Goal: Task Accomplishment & Management: Use online tool/utility

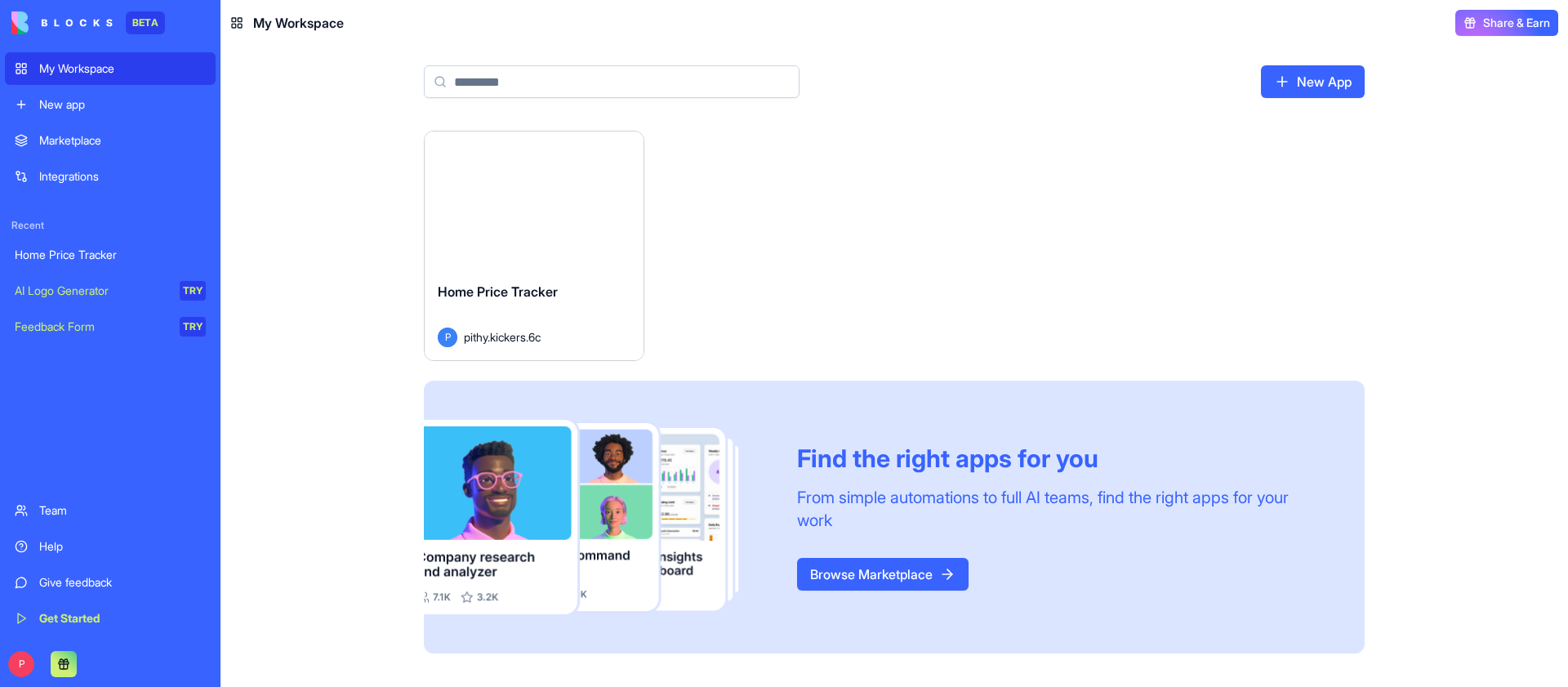
click at [505, 204] on button "Launch" at bounding box center [534, 200] width 122 height 32
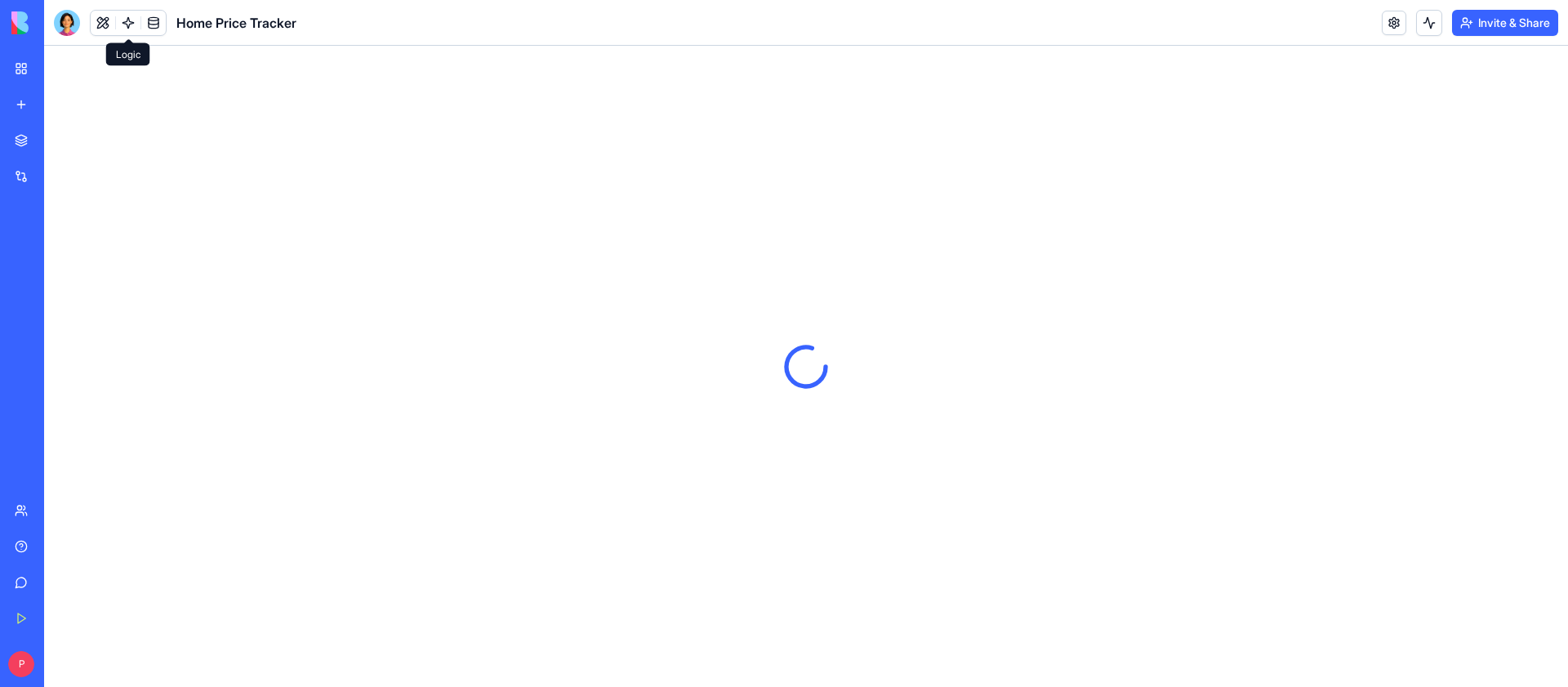
click at [136, 21] on link at bounding box center [128, 23] width 24 height 24
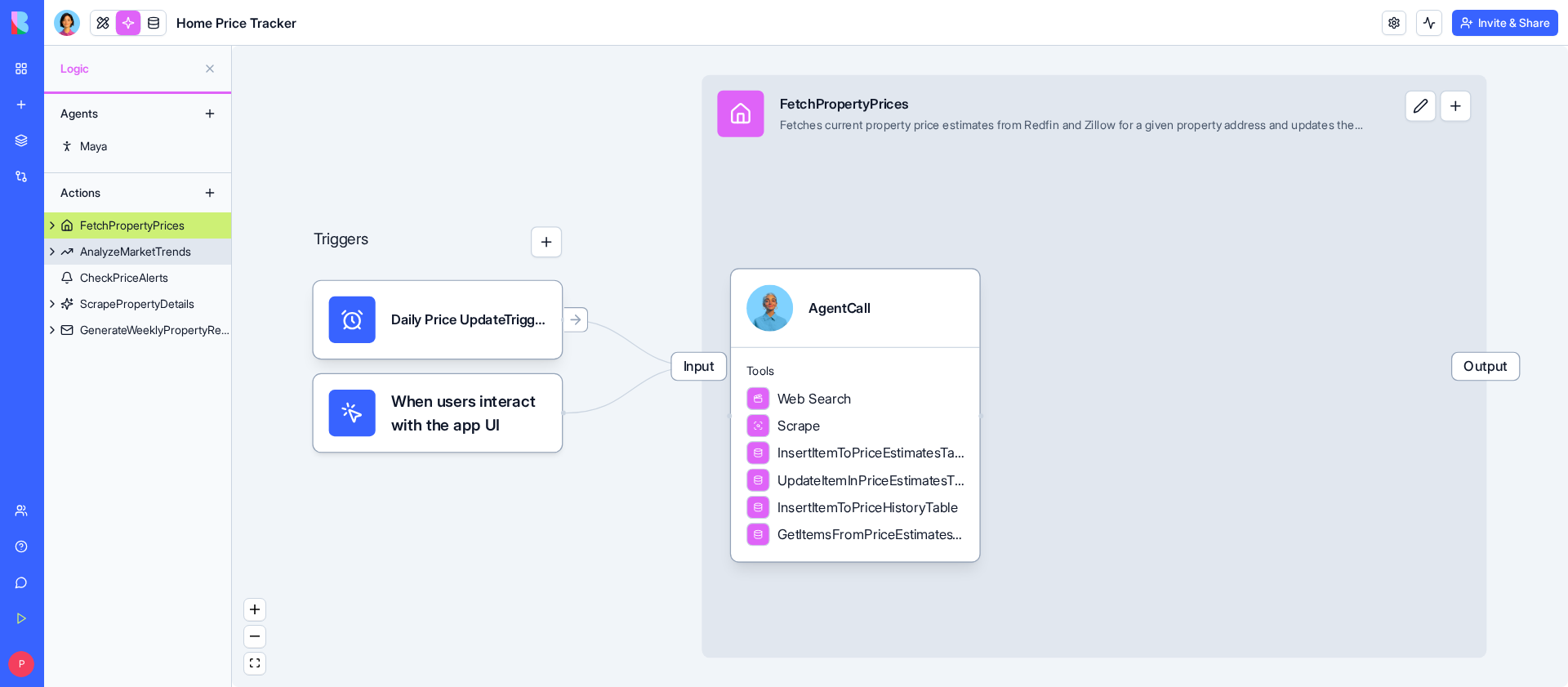
click at [171, 256] on div "AnalyzeMarketTrends" at bounding box center [135, 251] width 111 height 16
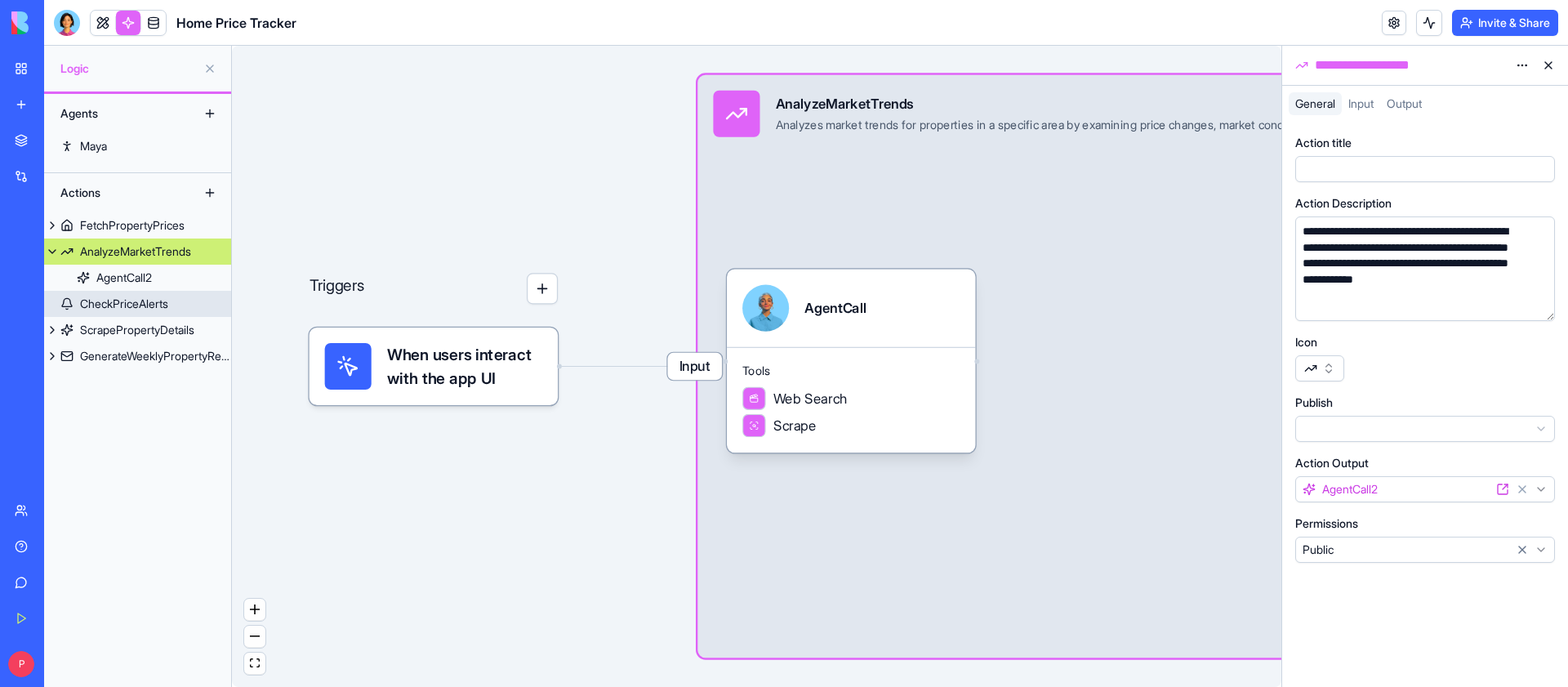
click at [182, 304] on link "CheckPriceAlerts" at bounding box center [138, 303] width 187 height 26
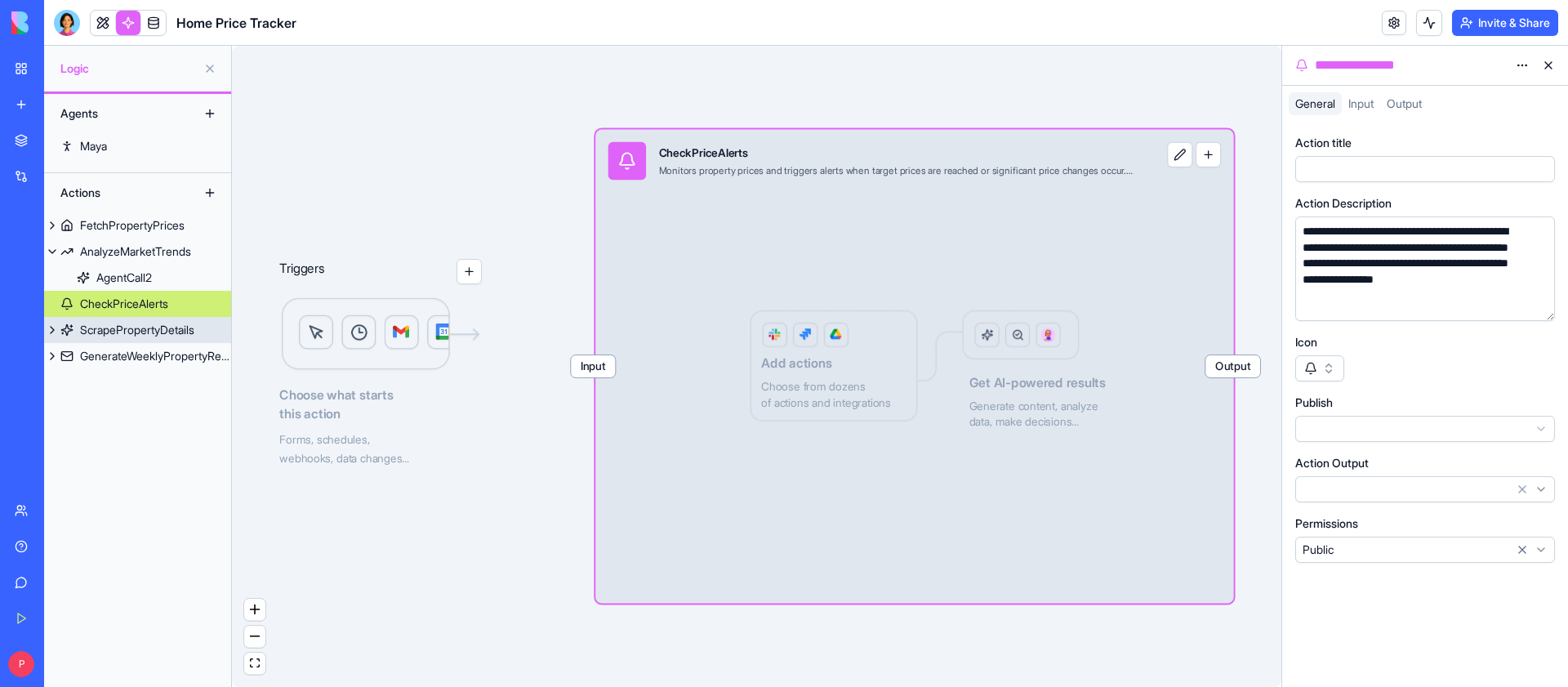
click at [162, 327] on div "ScrapePropertyDetails" at bounding box center [137, 330] width 114 height 16
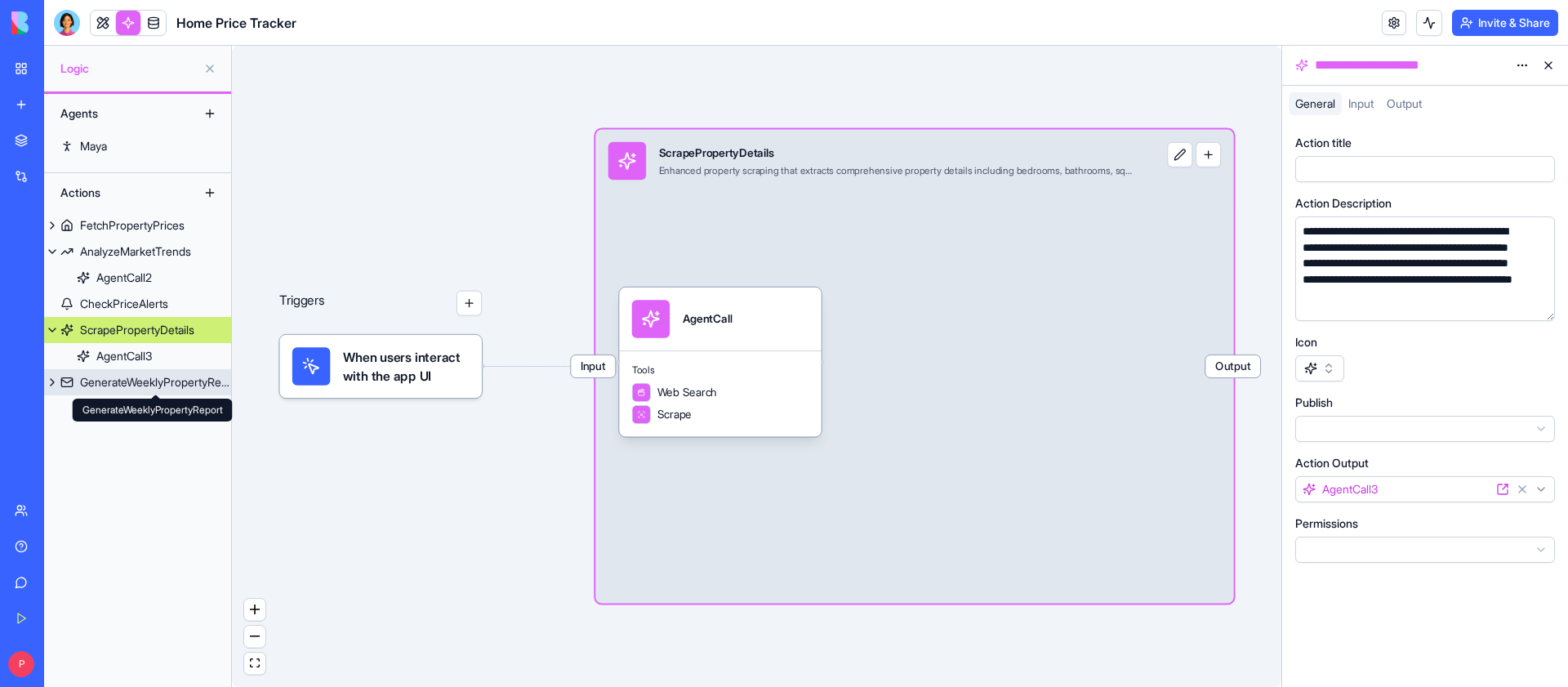
click at [142, 389] on div "GenerateWeeklyPropertyReport" at bounding box center [156, 382] width 151 height 16
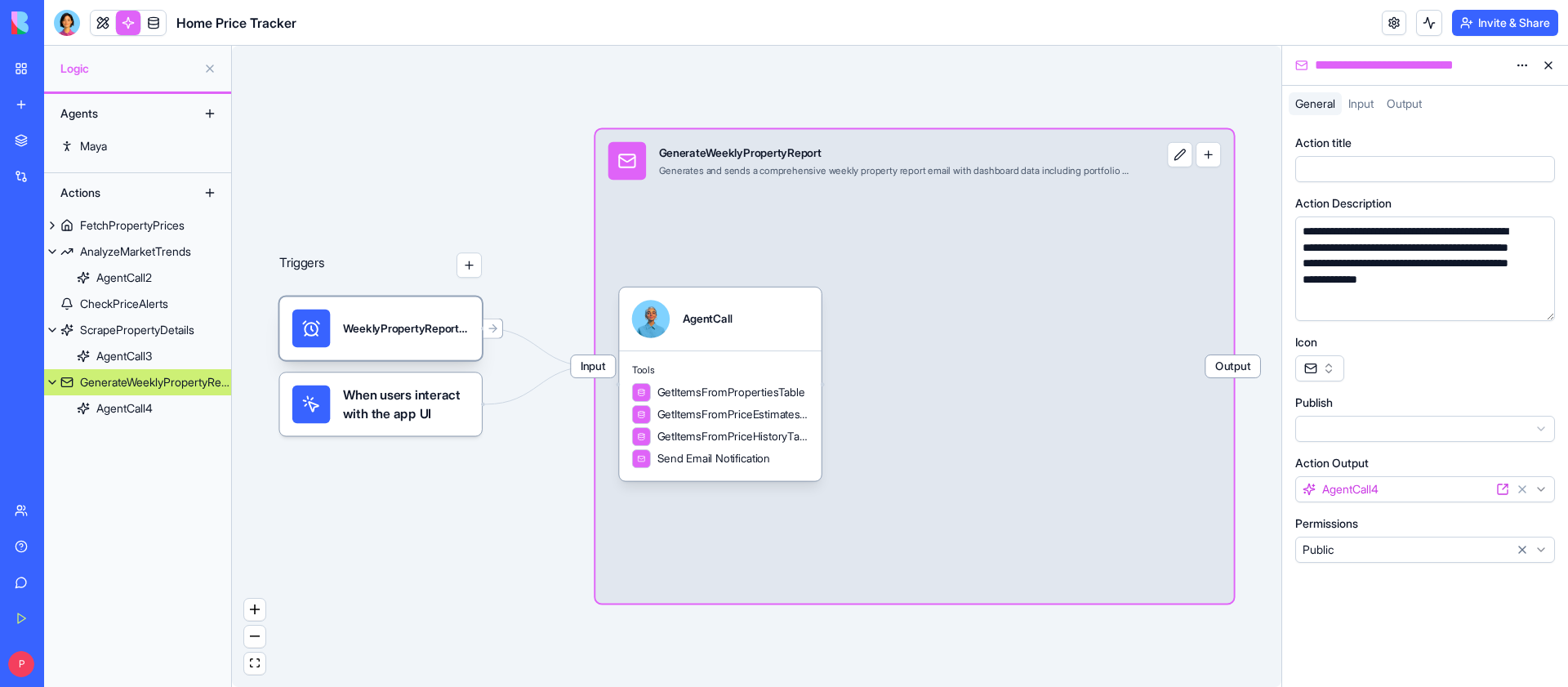
click at [430, 341] on div "WeeklyPropertyReportTrigger" at bounding box center [406, 329] width 127 height 38
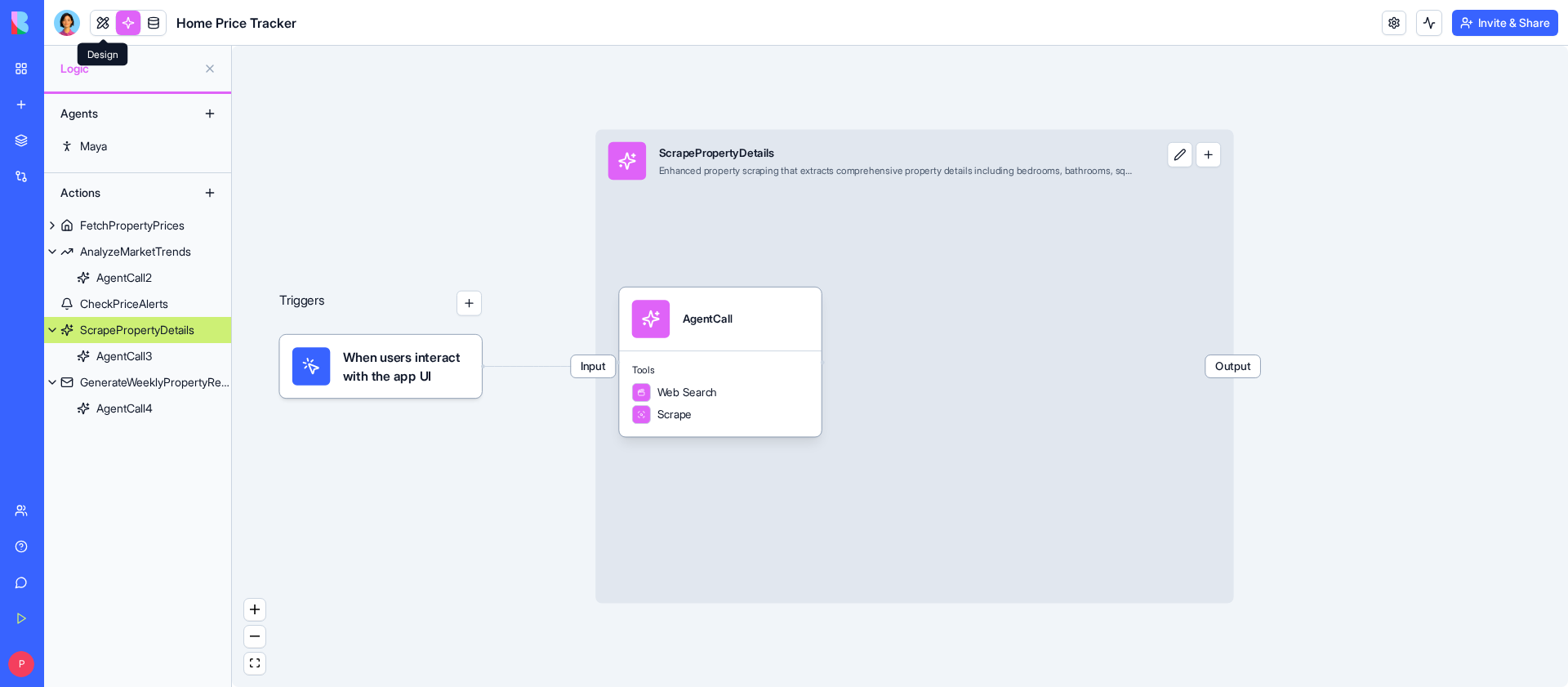
click at [101, 23] on link at bounding box center [103, 23] width 24 height 24
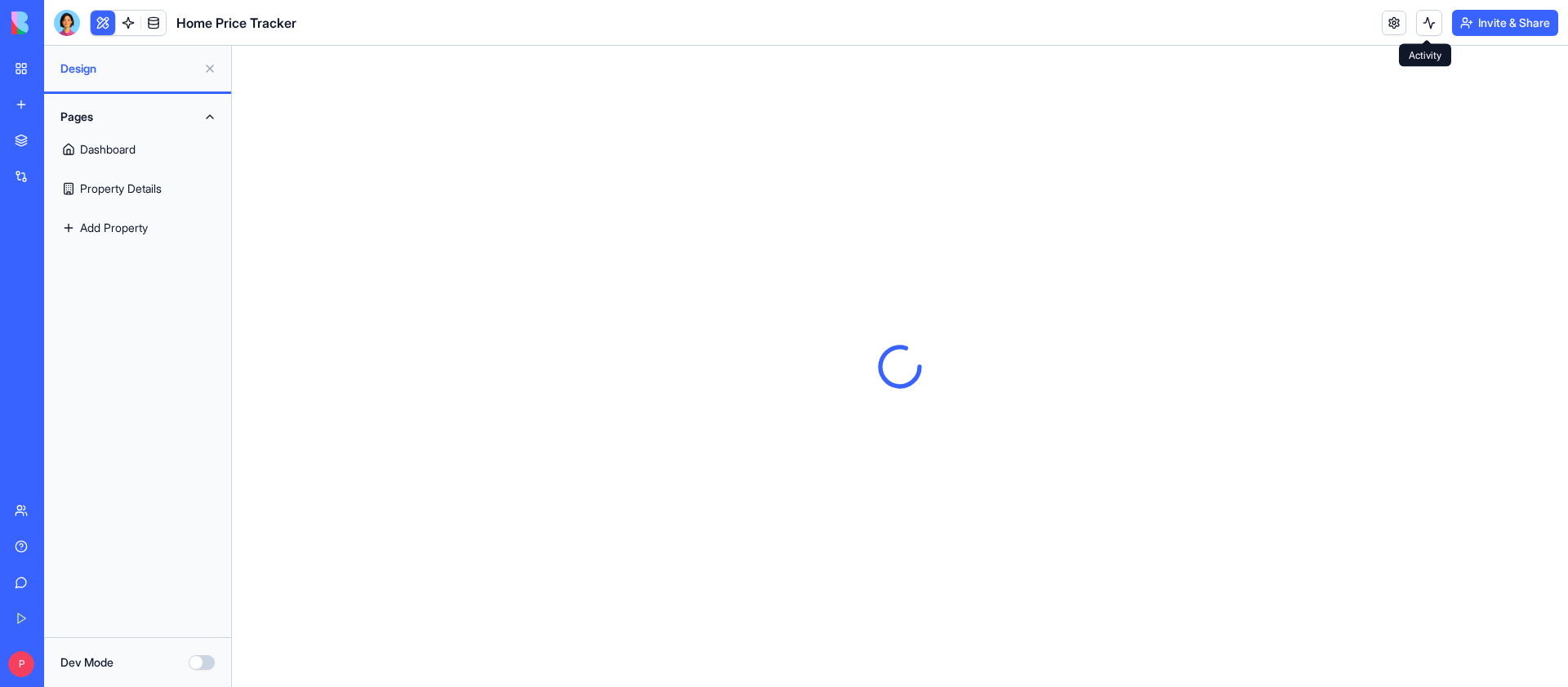
click at [1428, 15] on button at bounding box center [1428, 23] width 26 height 26
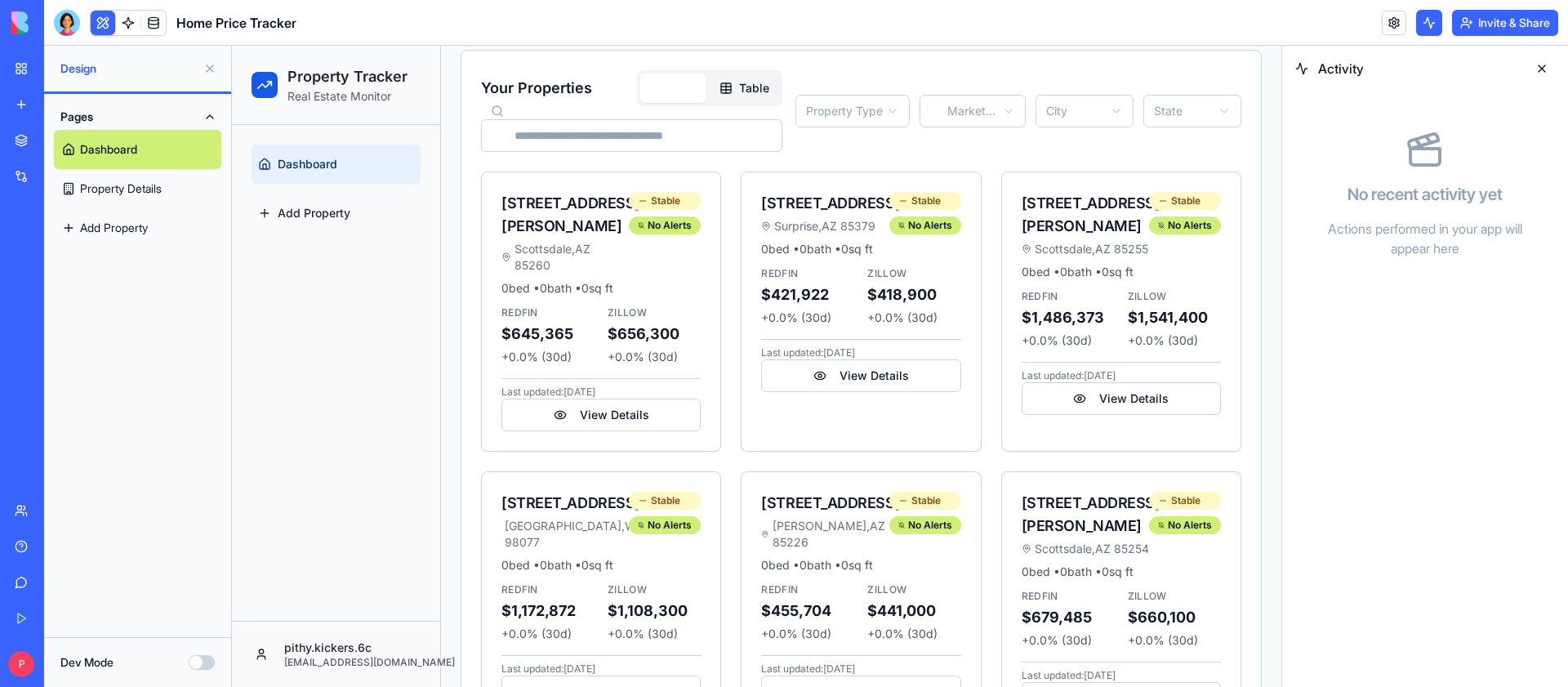
scroll to position [323, 0]
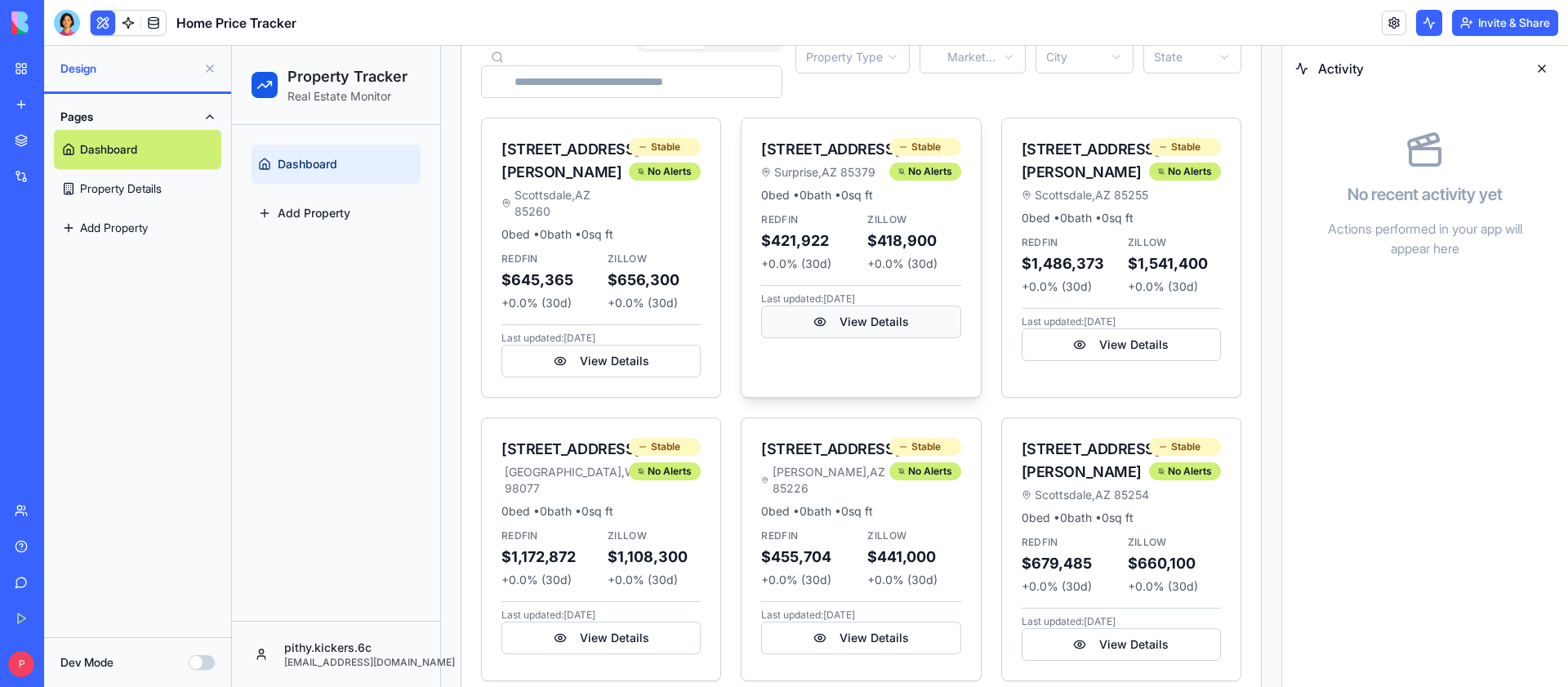
click at [871, 338] on button "View Details" at bounding box center [860, 321] width 199 height 32
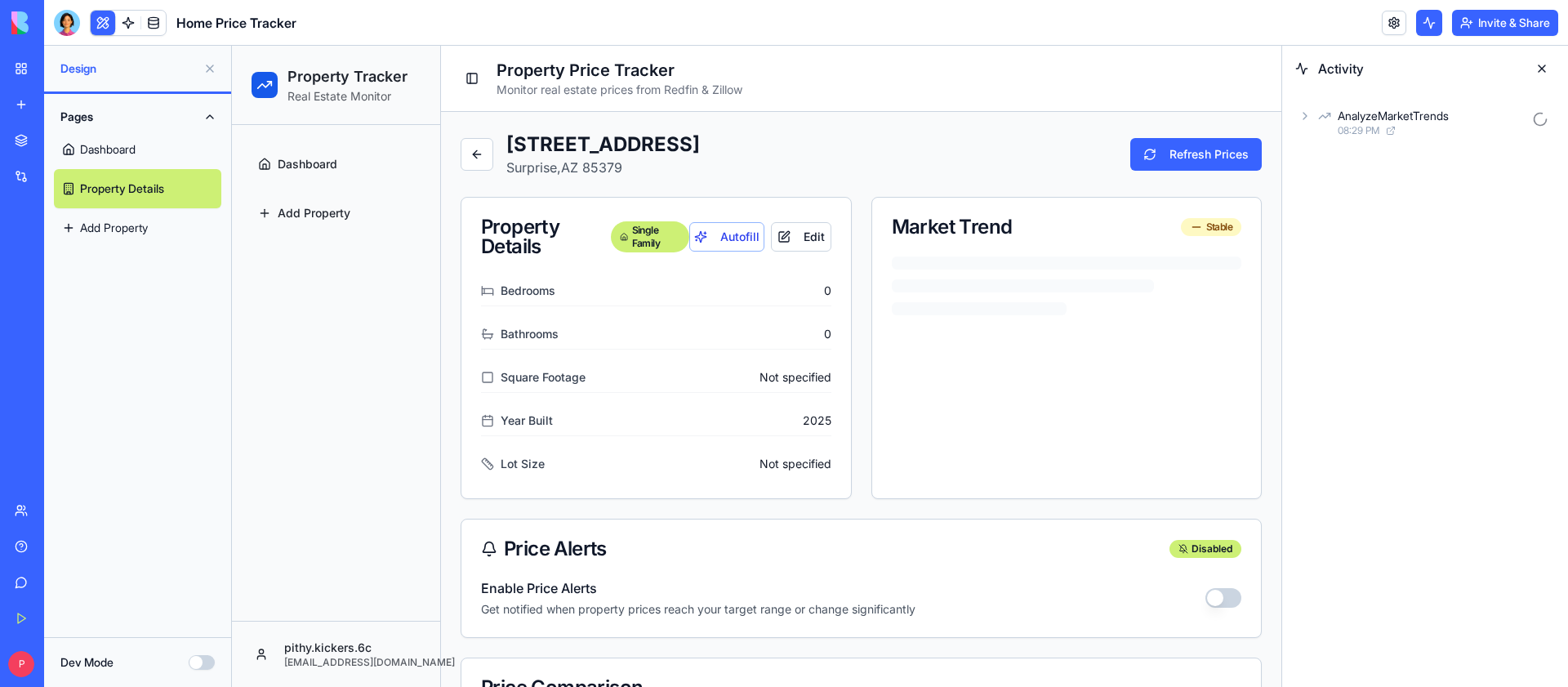
scroll to position [323, 0]
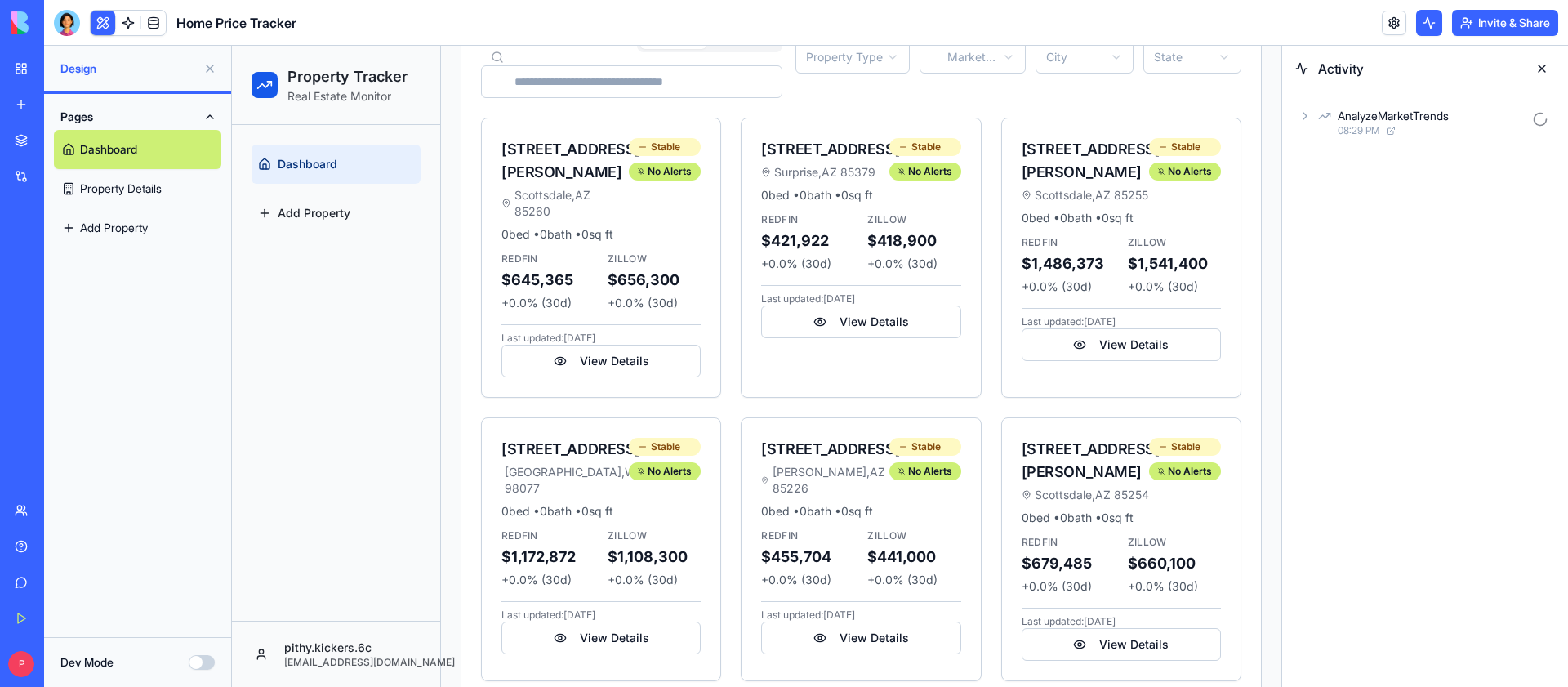
click at [1304, 117] on icon at bounding box center [1305, 116] width 14 height 14
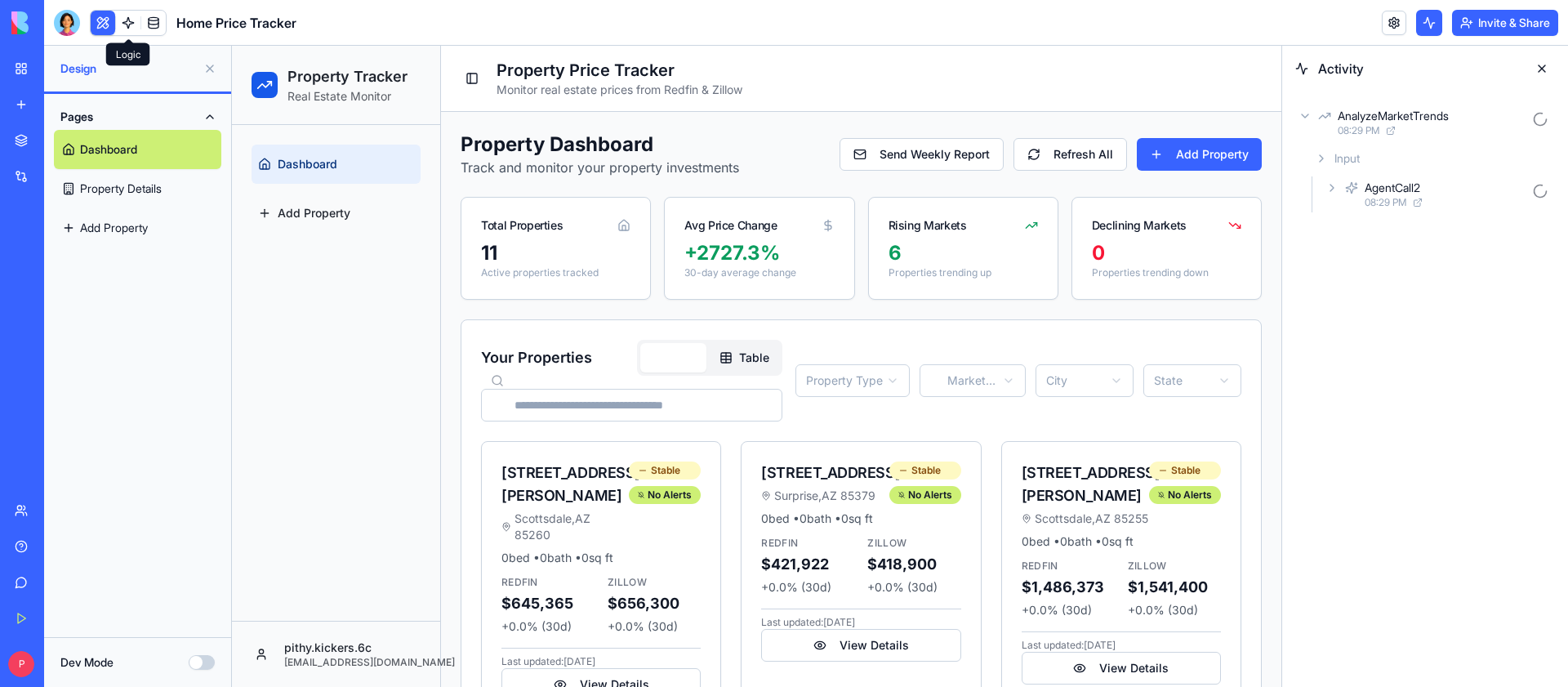
click at [123, 22] on link at bounding box center [128, 23] width 24 height 24
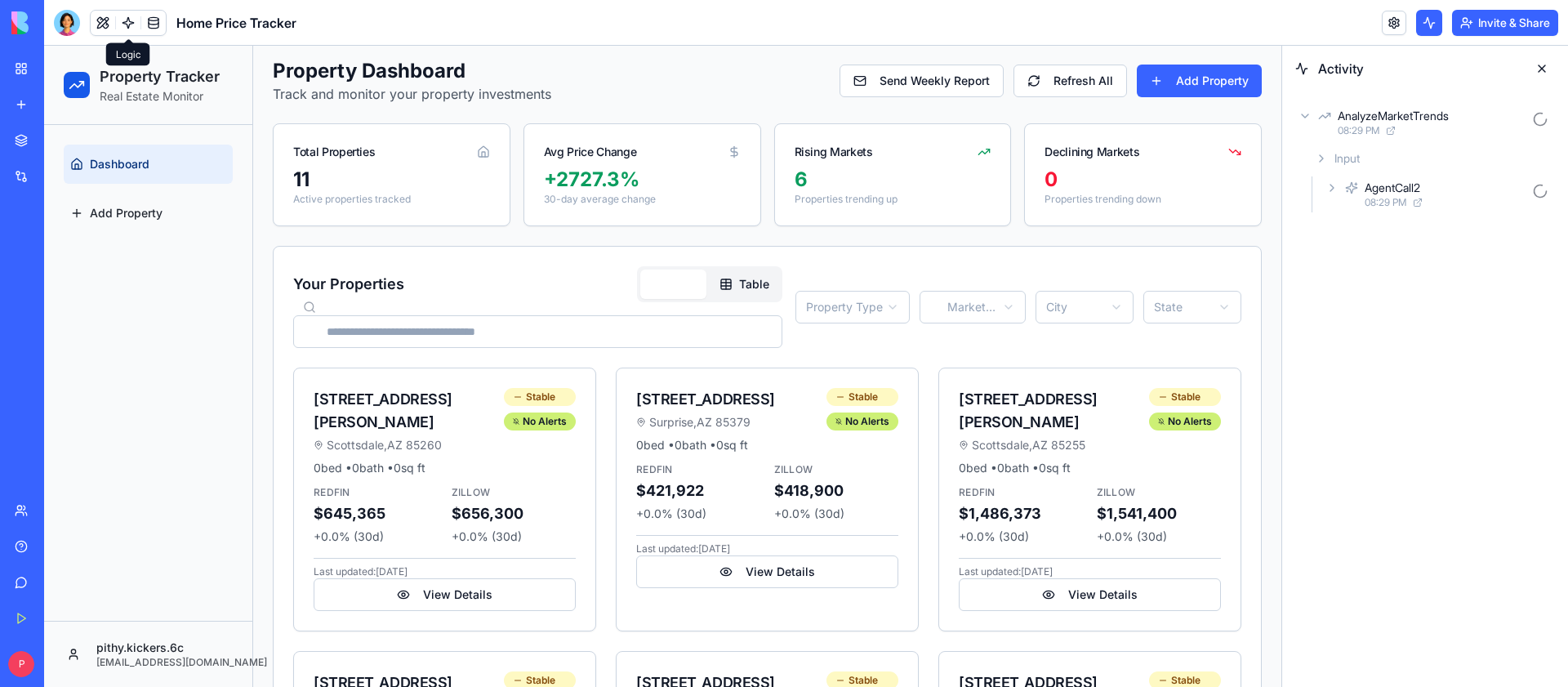
scroll to position [84, 0]
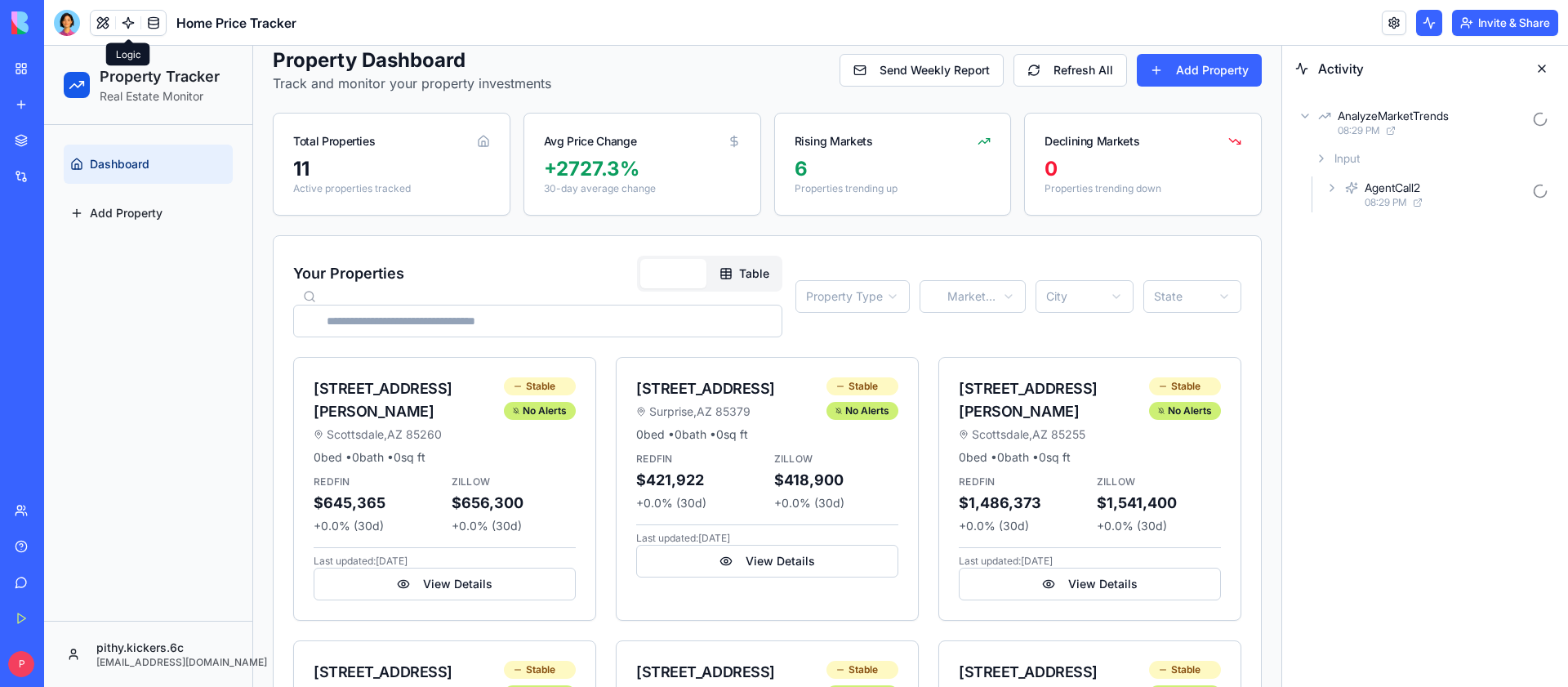
click at [1328, 157] on icon at bounding box center [1321, 158] width 14 height 14
click at [748, 556] on button "View Details" at bounding box center [766, 561] width 262 height 32
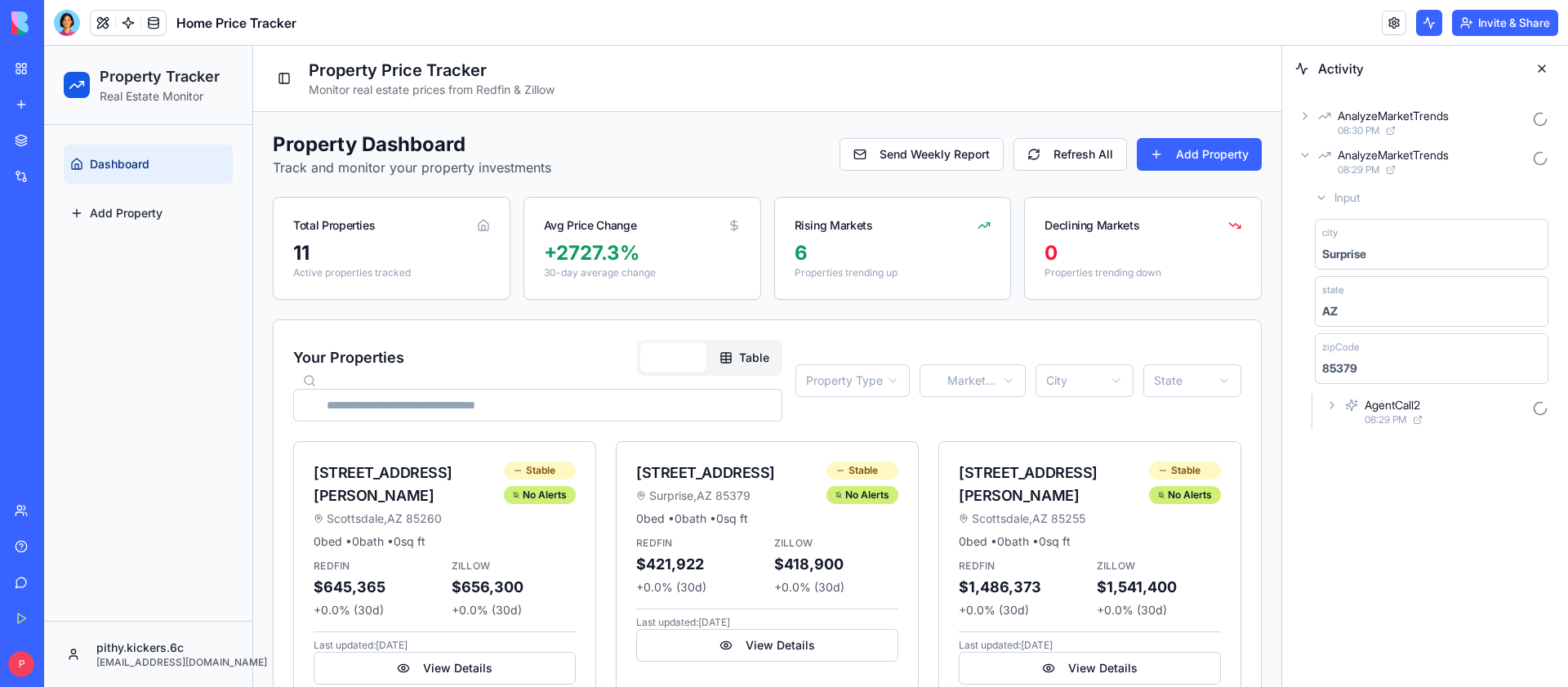
scroll to position [84, 0]
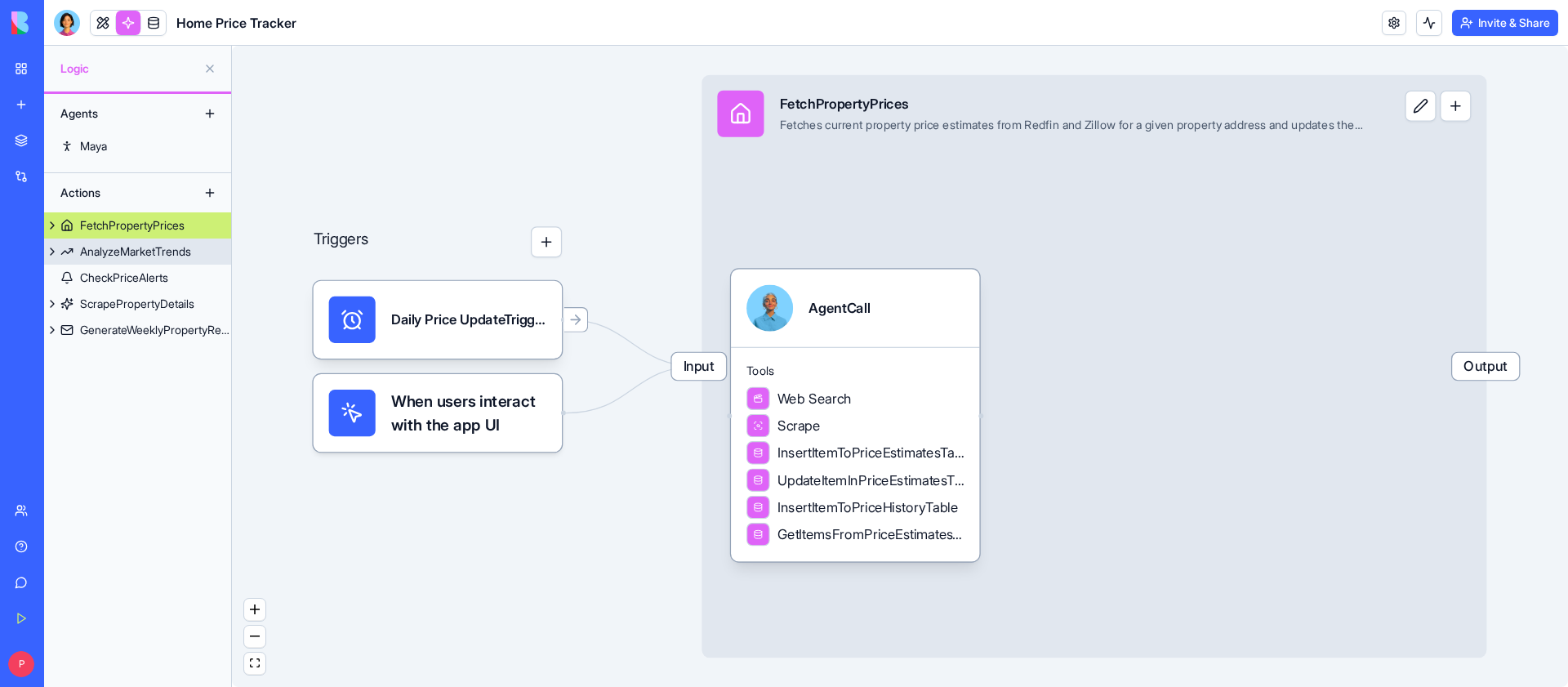
click at [176, 251] on div "AnalyzeMarketTrends" at bounding box center [135, 251] width 111 height 16
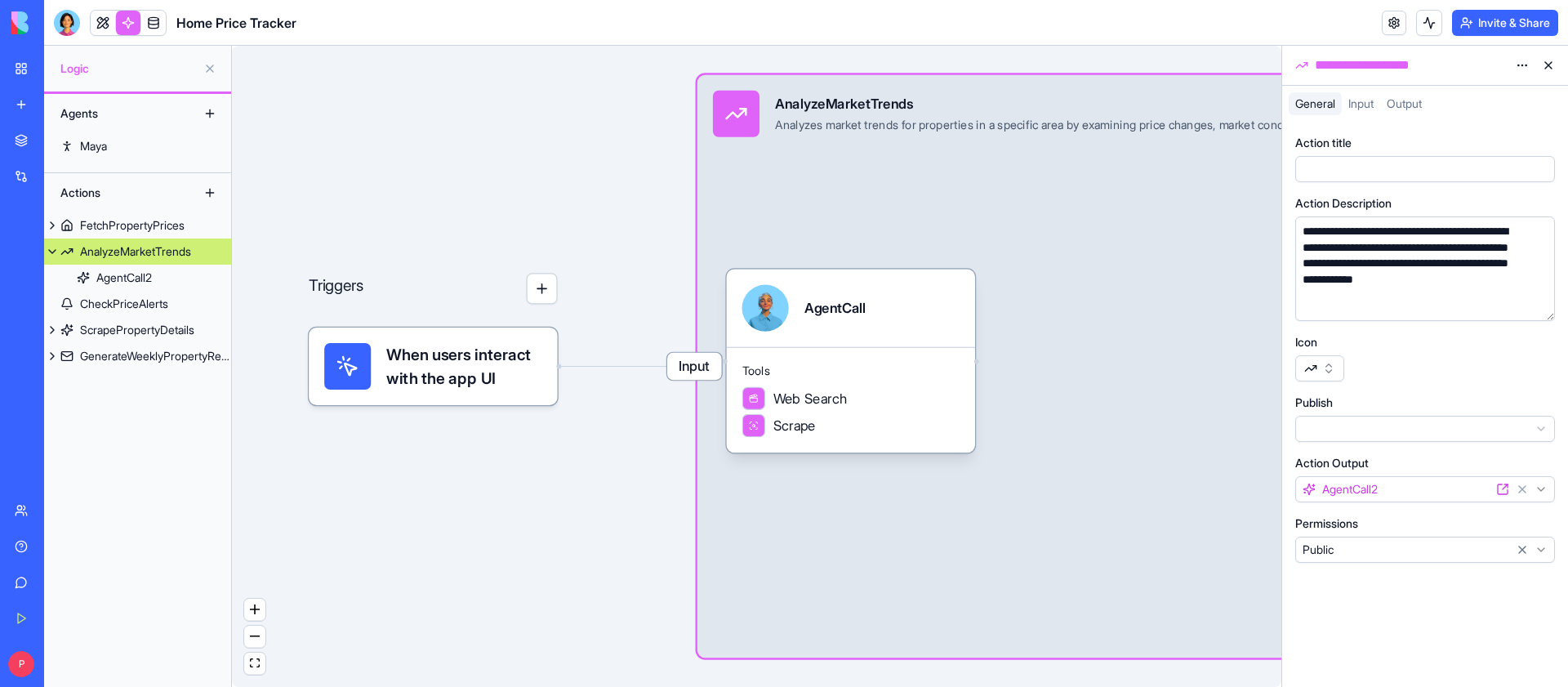
click at [373, 384] on div "When users interact with the app UI" at bounding box center [432, 366] width 217 height 47
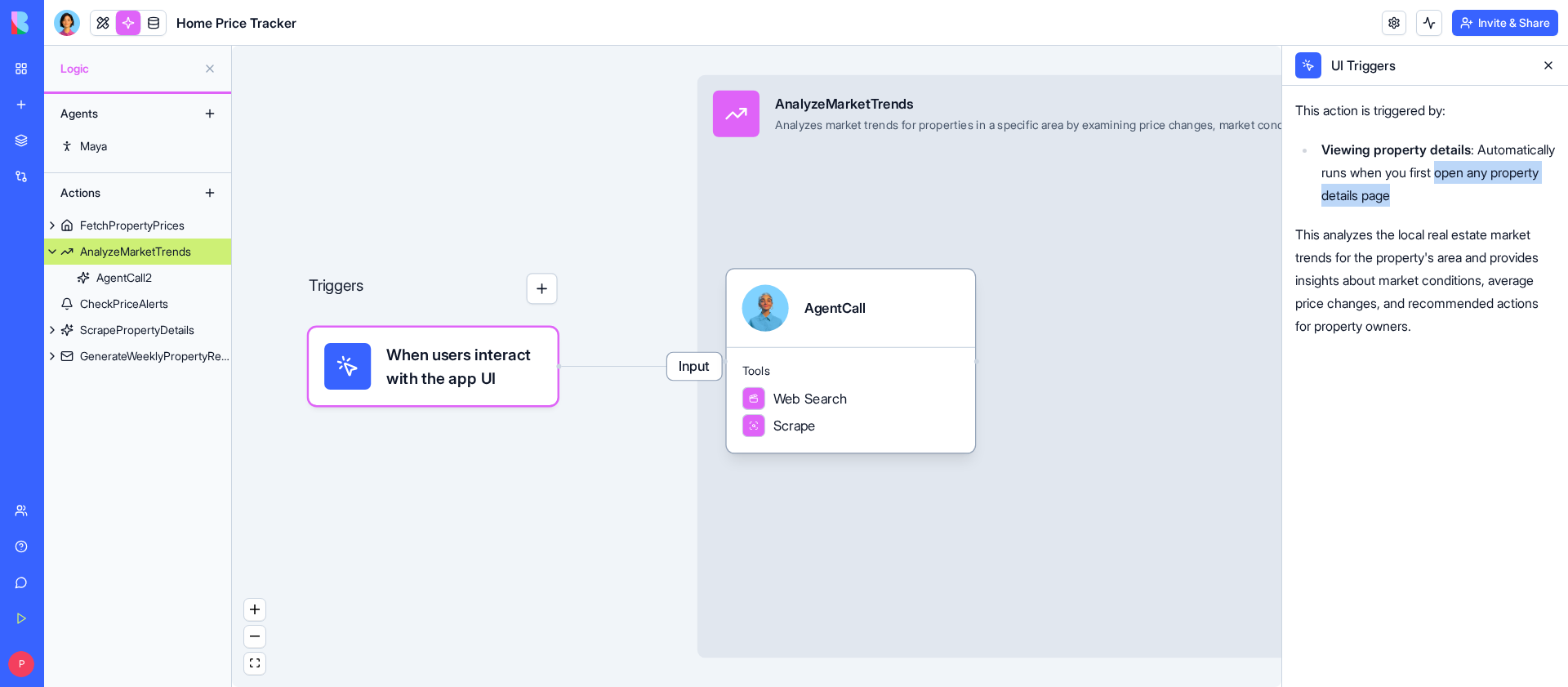
drag, startPoint x: 1319, startPoint y: 195, endPoint x: 1530, endPoint y: 197, distance: 211.0
click at [1528, 197] on li "Viewing property details : Automatically runs when you first open any property …" at bounding box center [1436, 172] width 239 height 68
click at [755, 370] on span "Tools" at bounding box center [850, 371] width 217 height 15
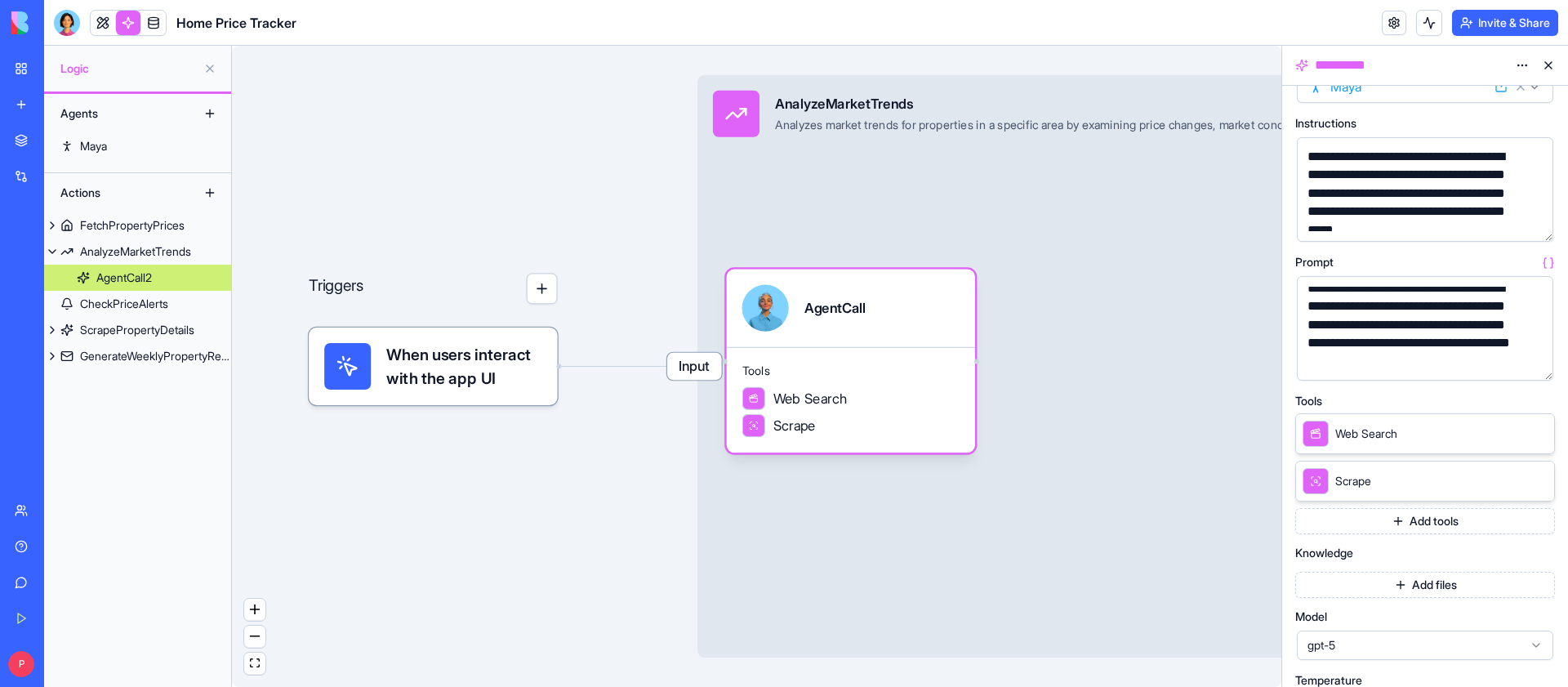
scroll to position [502, 0]
click at [545, 351] on div "When users interact with the app UI" at bounding box center [433, 366] width 249 height 77
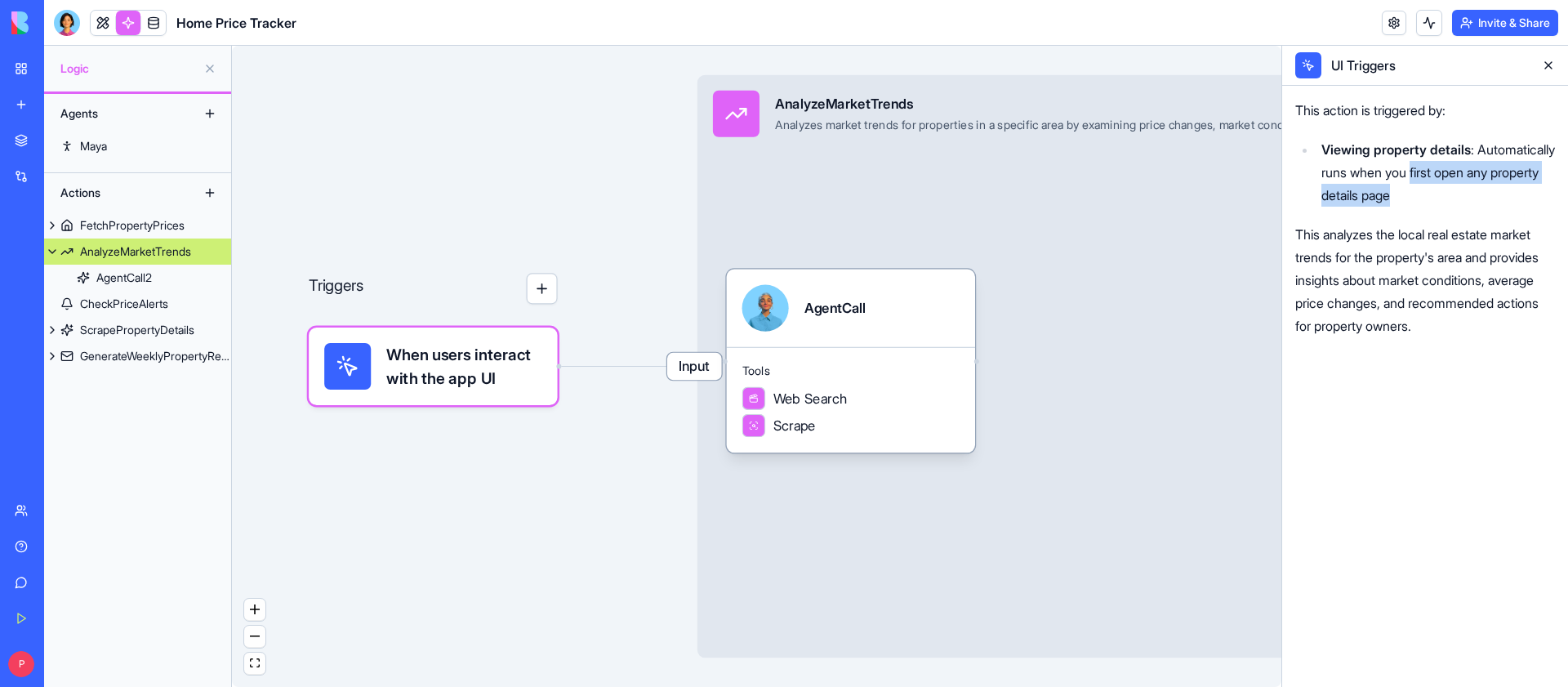
drag, startPoint x: 1502, startPoint y: 173, endPoint x: 1535, endPoint y: 203, distance: 44.6
click at [1535, 203] on li "Viewing property details : Automatically runs when you first open any property …" at bounding box center [1436, 172] width 239 height 68
click at [1464, 303] on p "This analyzes the local real estate market trends for the property's area and p…" at bounding box center [1425, 280] width 259 height 114
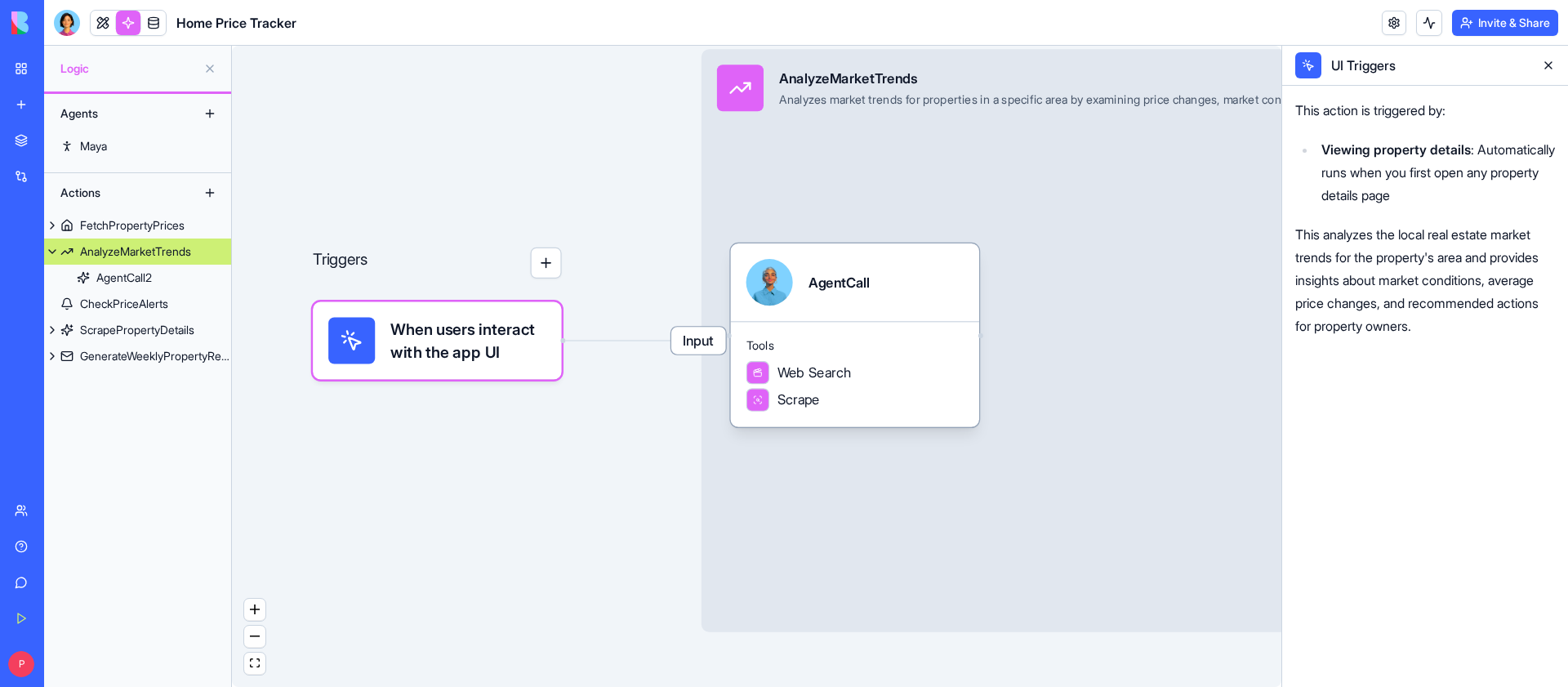
click at [701, 348] on span "Input" at bounding box center [698, 340] width 55 height 27
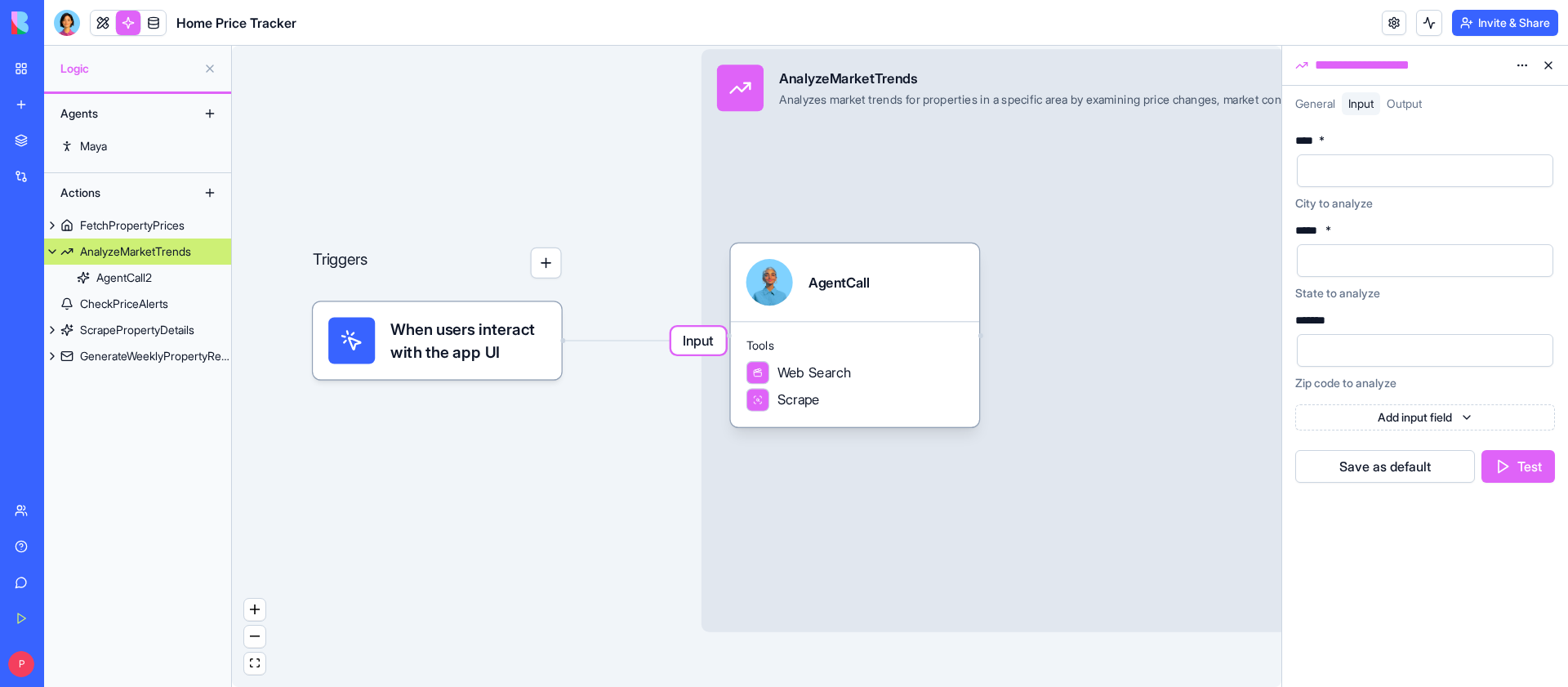
click at [525, 336] on span "When users interact with the app UI" at bounding box center [467, 340] width 155 height 47
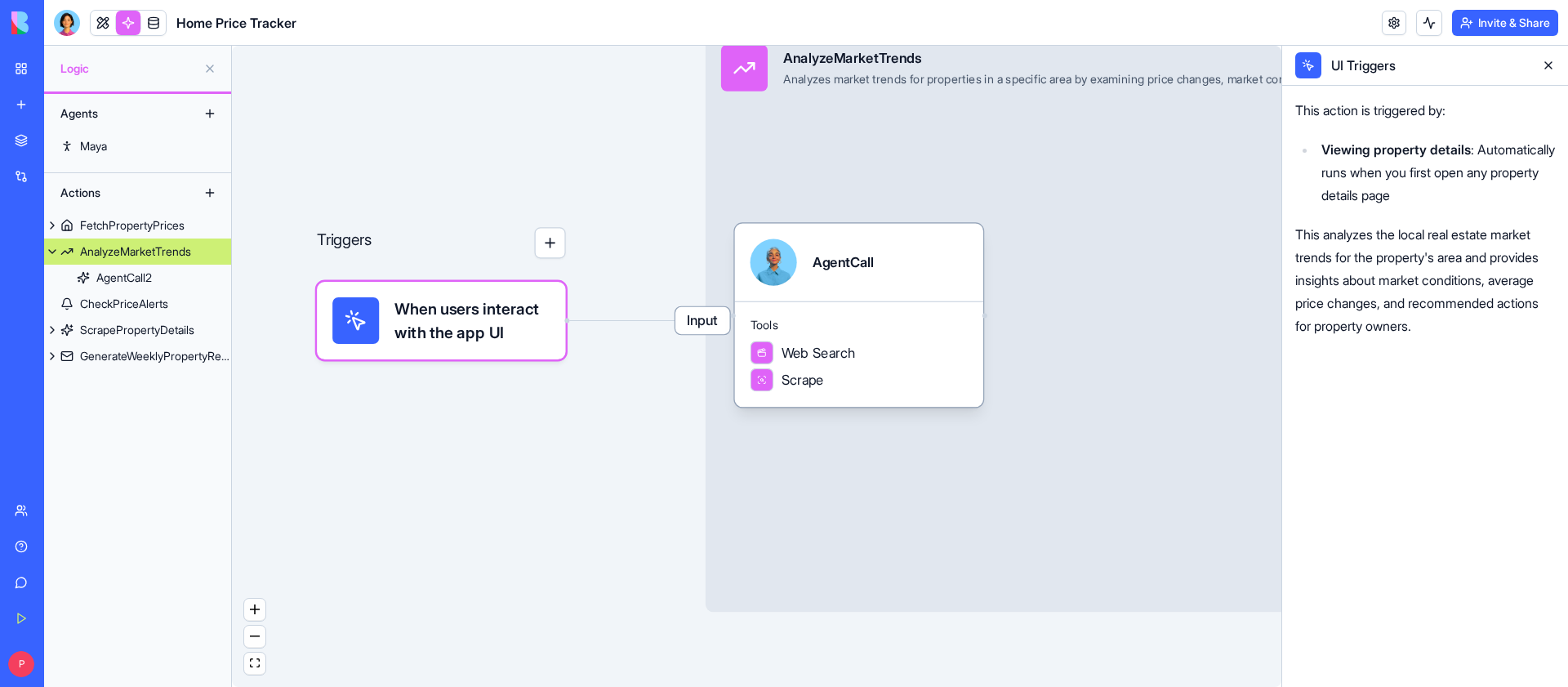
click at [1556, 76] on button at bounding box center [1548, 65] width 26 height 26
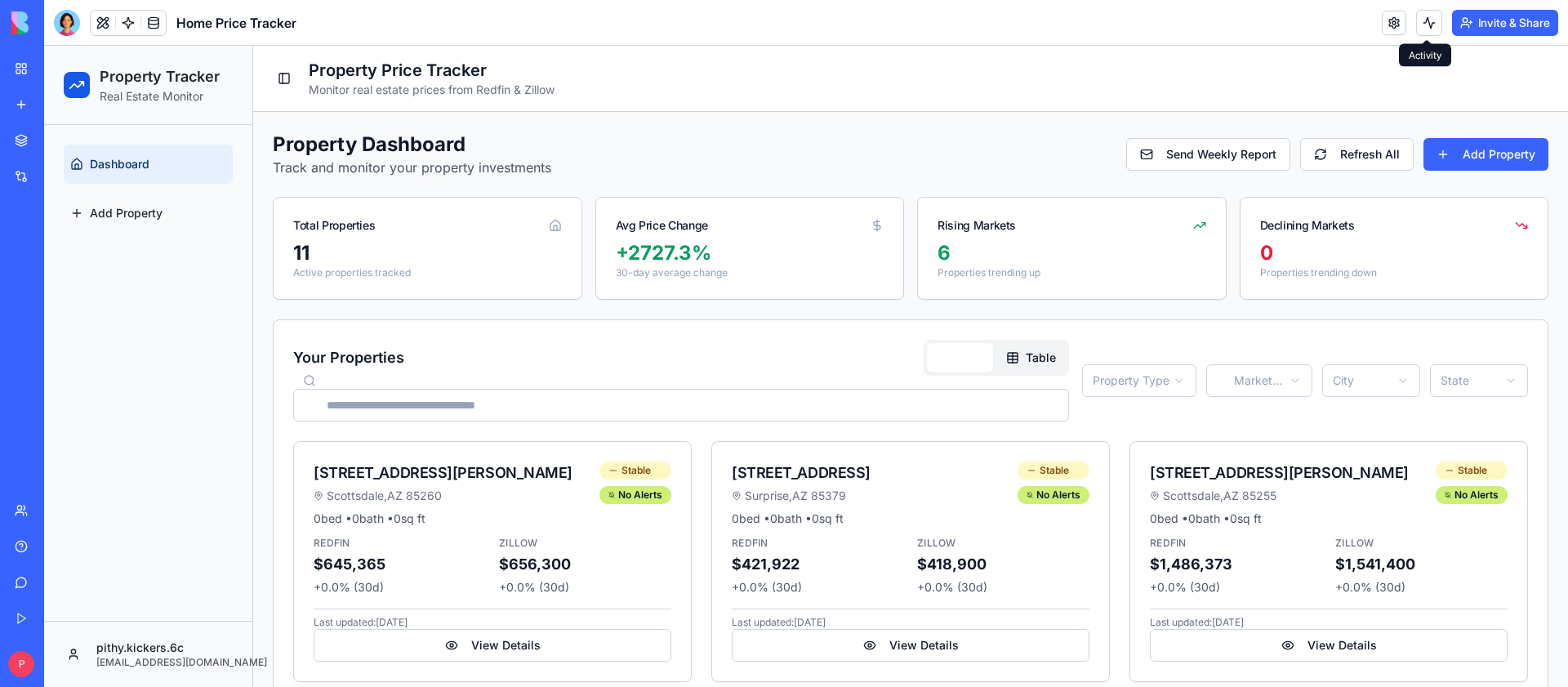
click at [1421, 22] on button at bounding box center [1428, 23] width 26 height 26
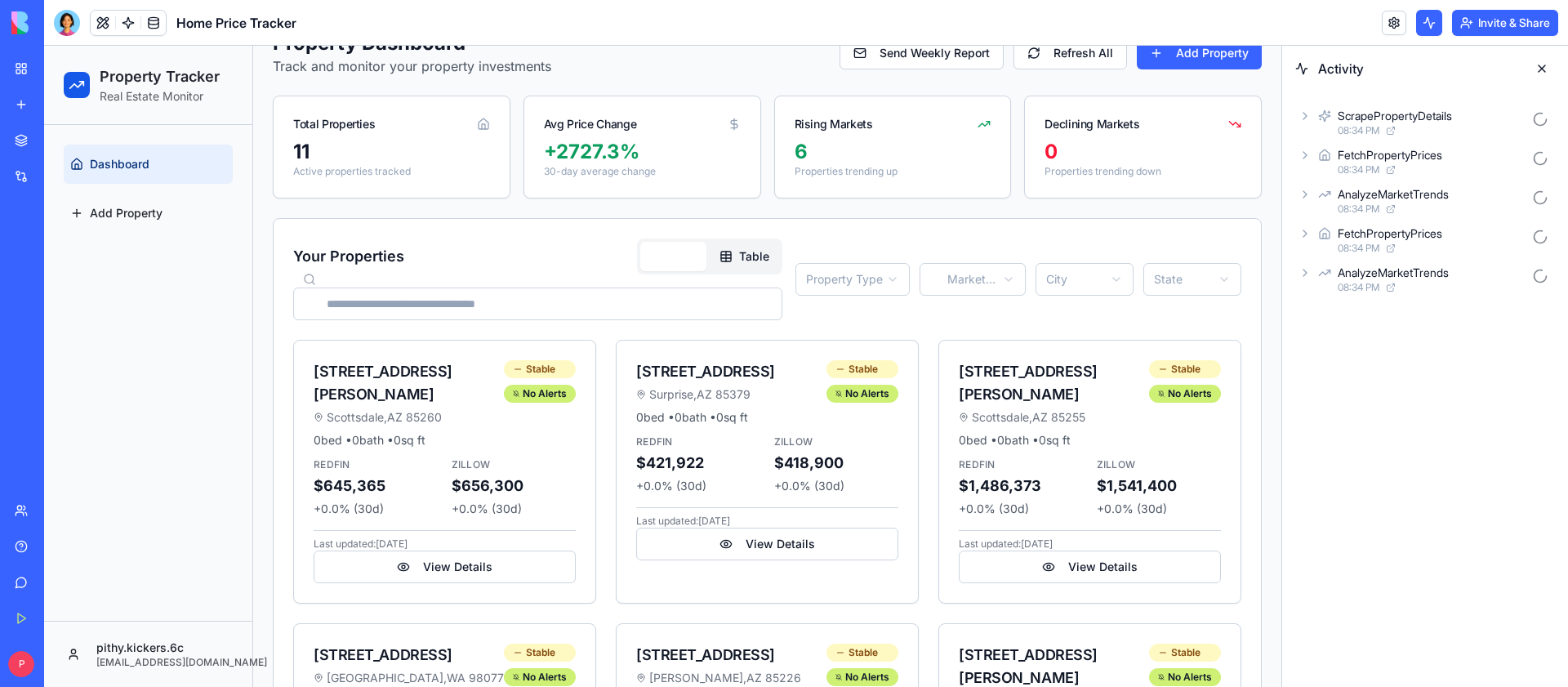
scroll to position [113, 0]
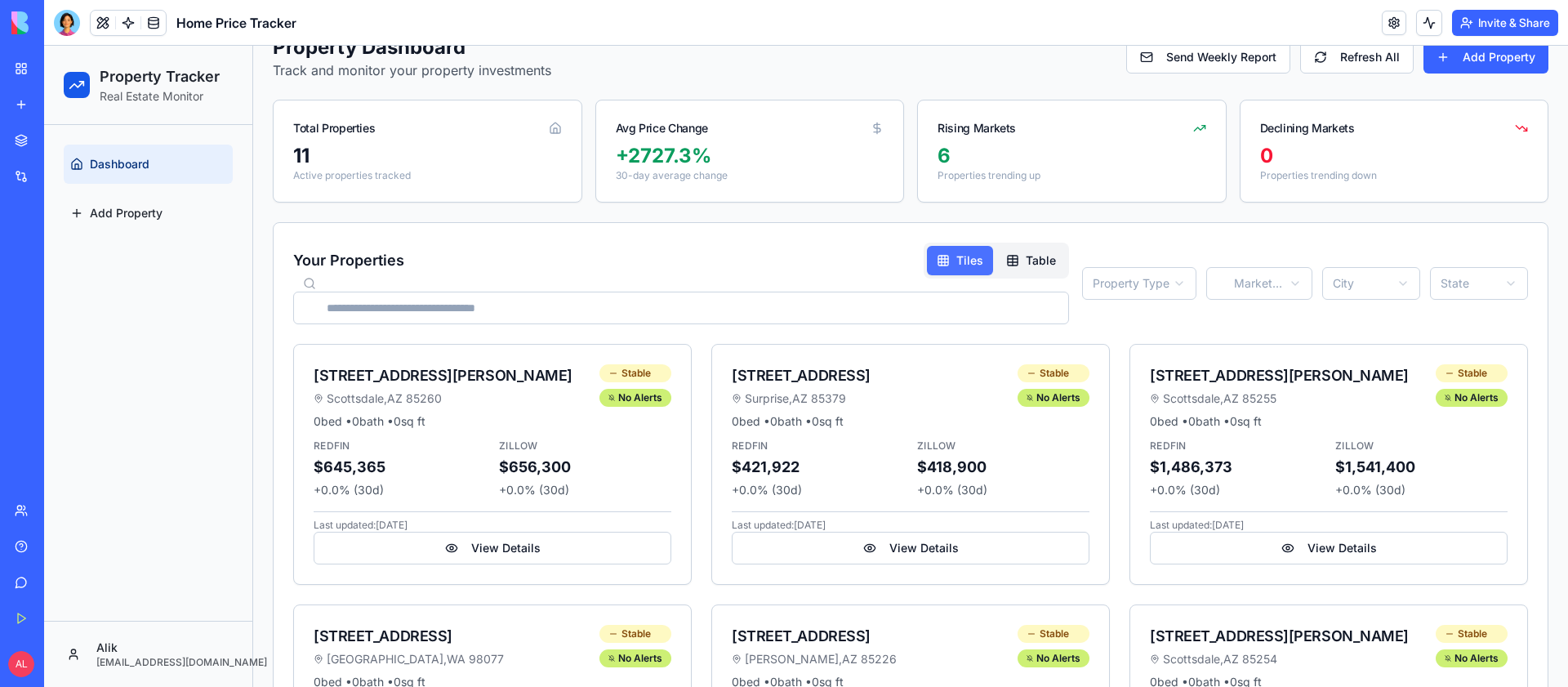
scroll to position [136, 0]
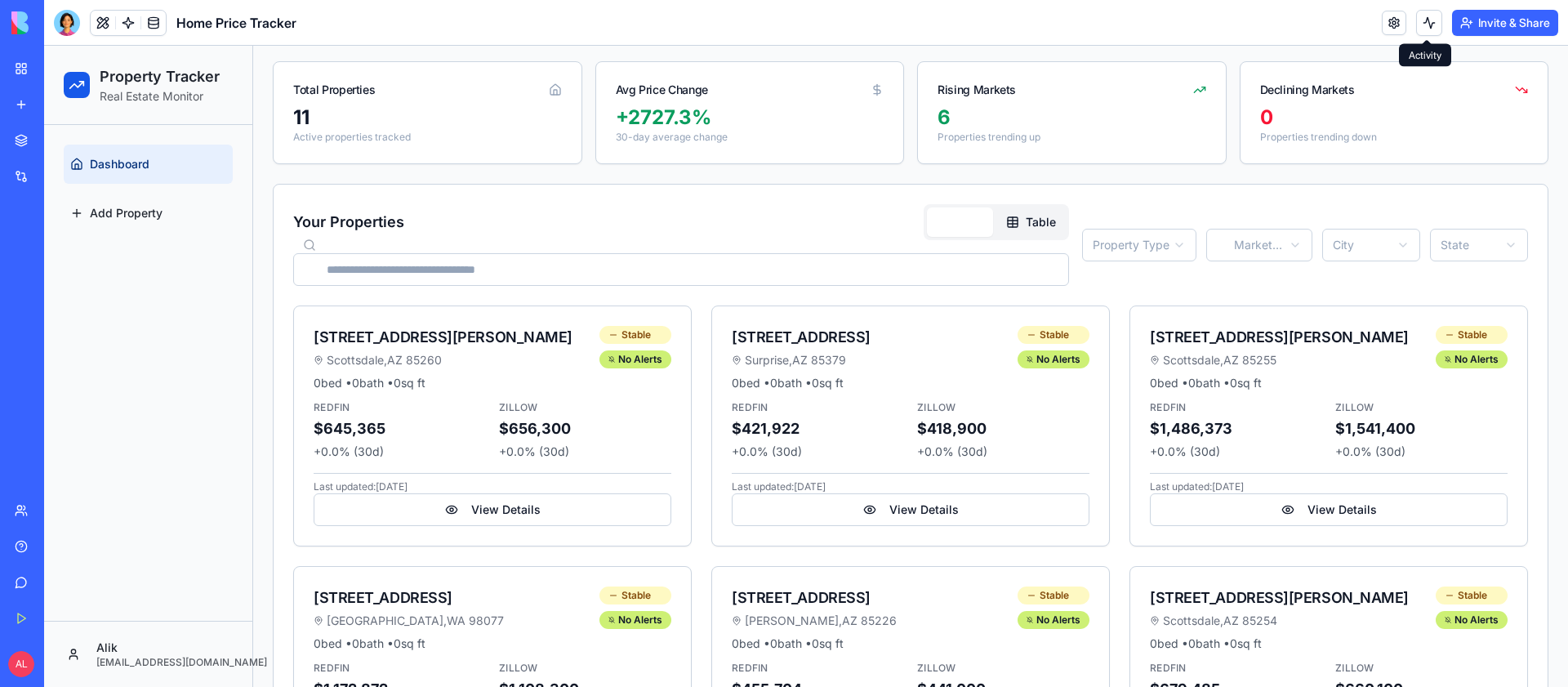
click at [1419, 21] on button at bounding box center [1428, 23] width 26 height 26
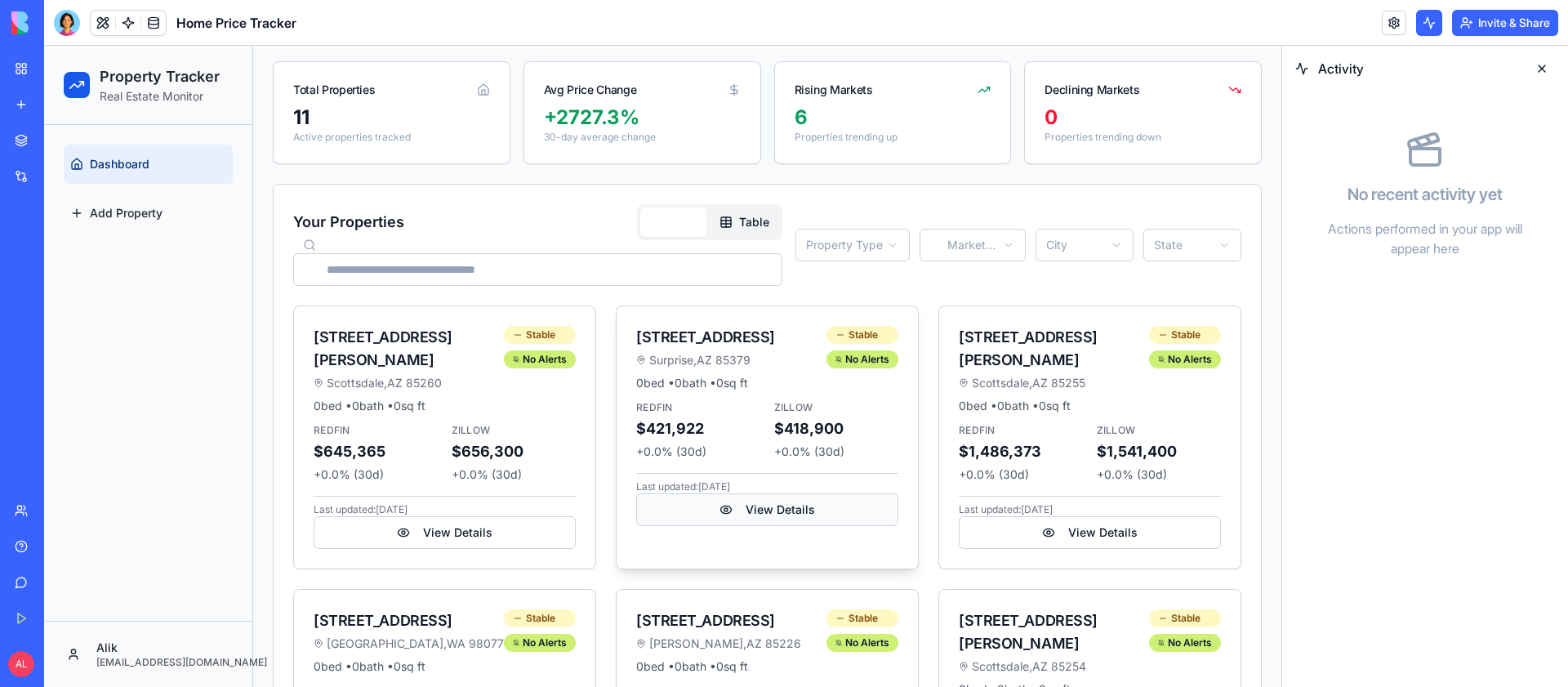
click at [764, 511] on button "View Details" at bounding box center [766, 510] width 262 height 32
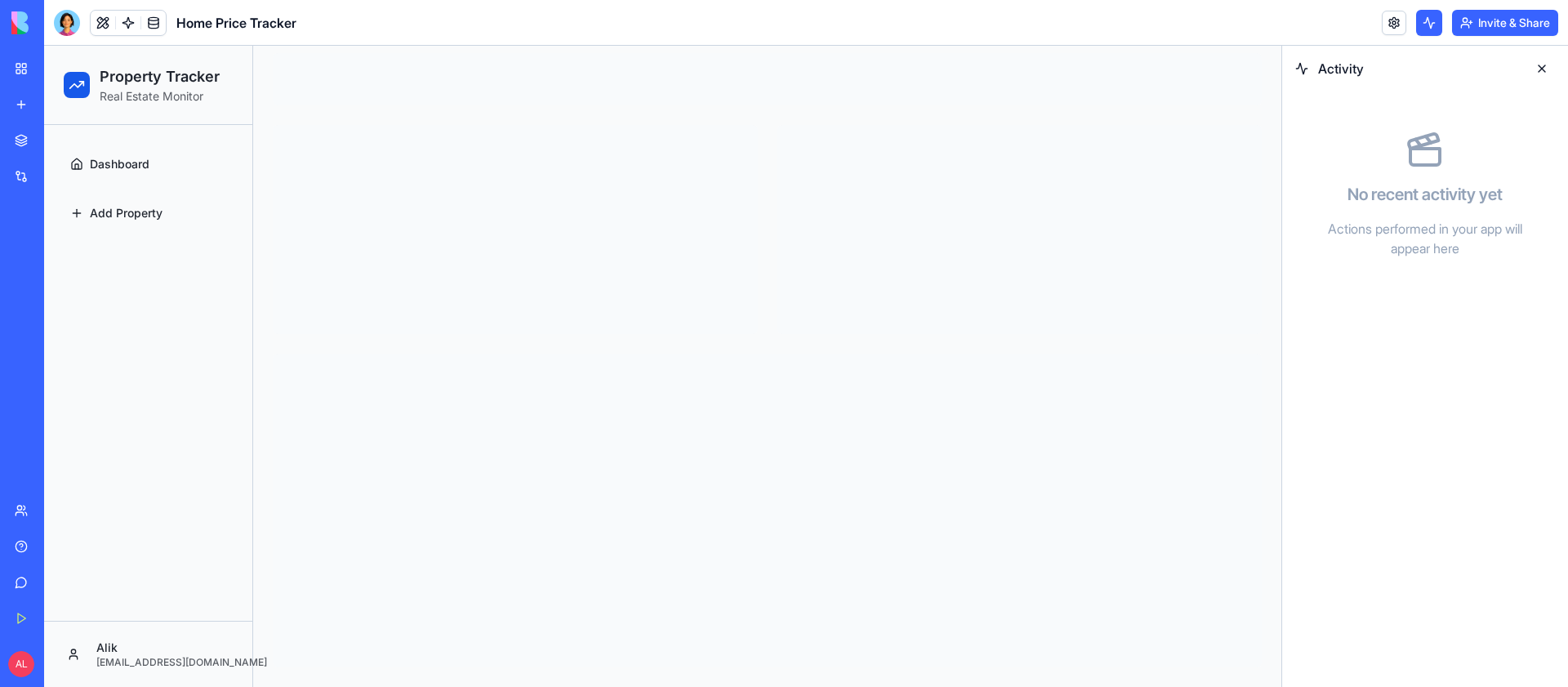
scroll to position [136, 0]
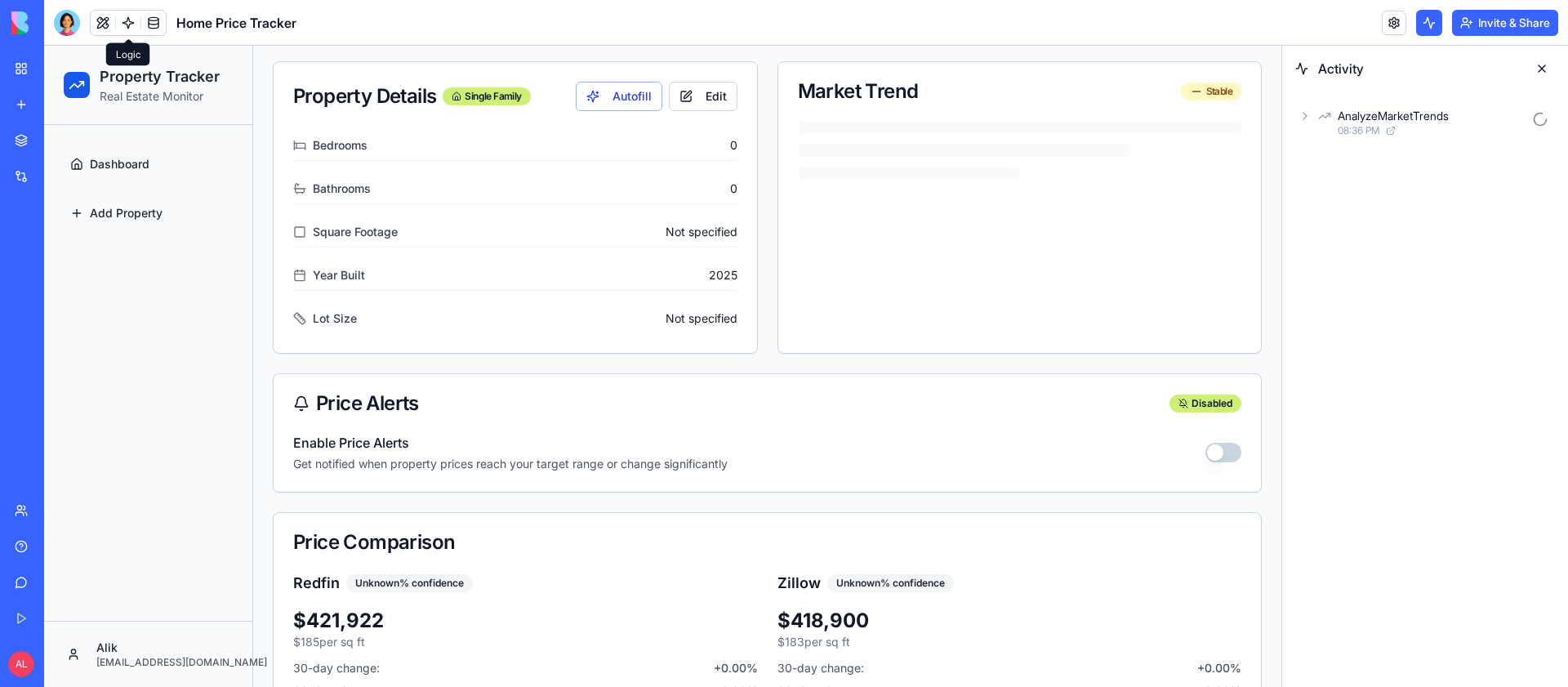
click at [128, 20] on link at bounding box center [128, 23] width 24 height 24
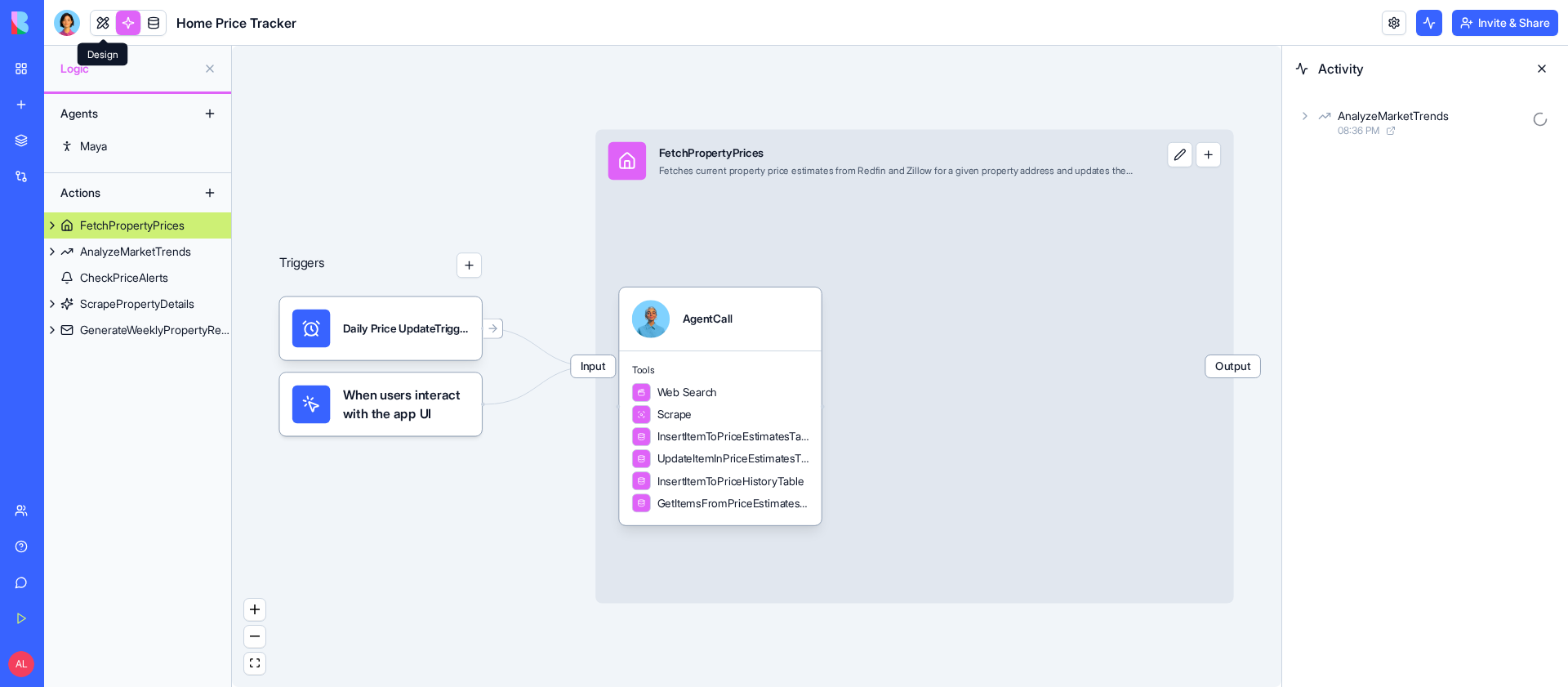
click at [108, 14] on link at bounding box center [103, 23] width 24 height 24
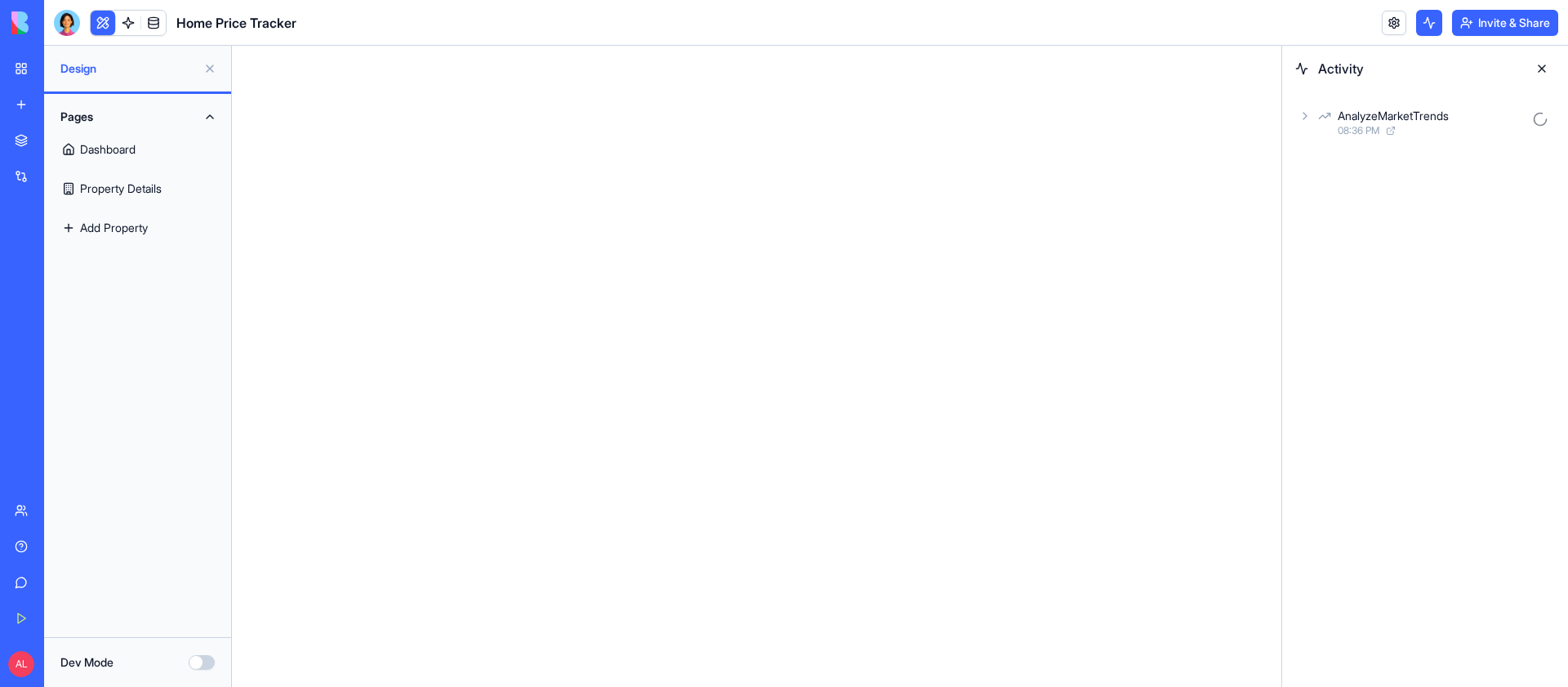
click at [146, 188] on link "Property Details" at bounding box center [138, 189] width 168 height 40
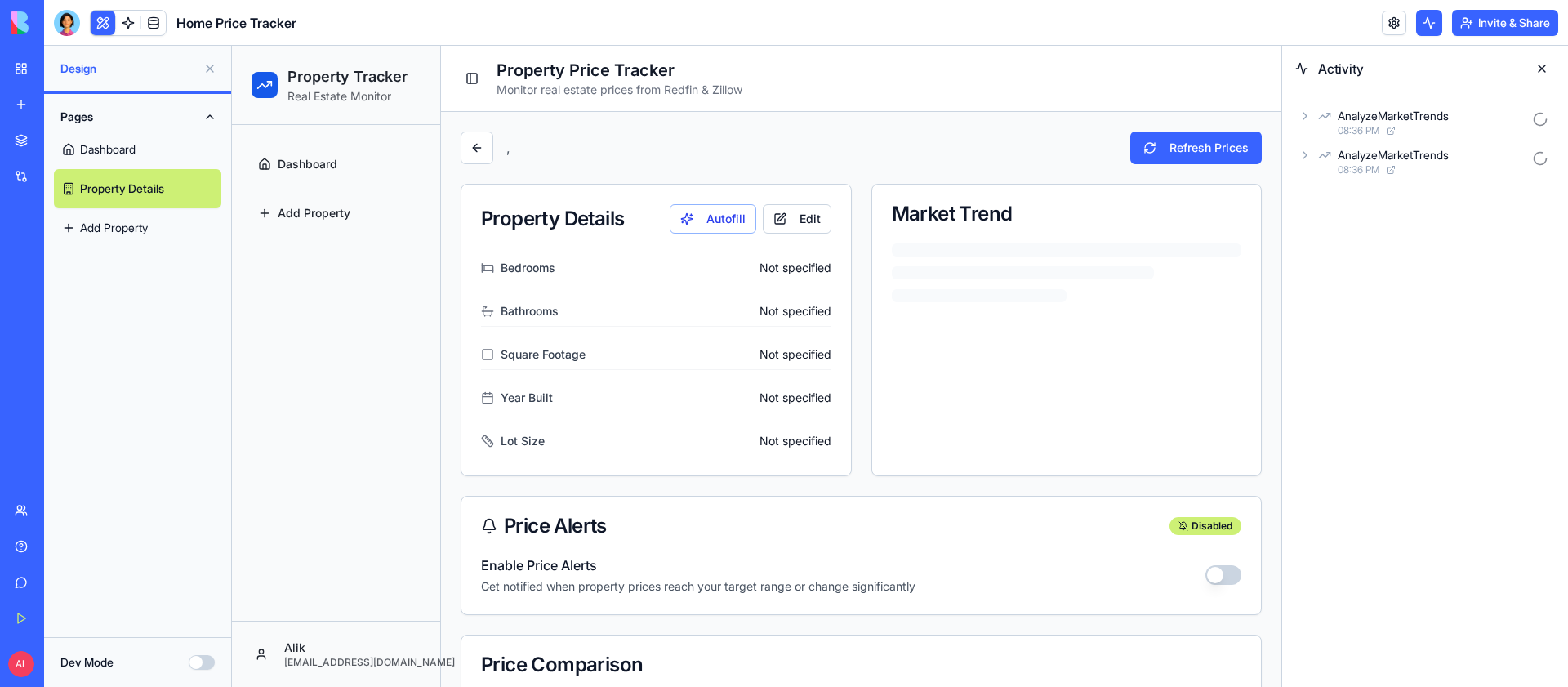
click at [206, 662] on button "Dev Mode" at bounding box center [201, 662] width 26 height 14
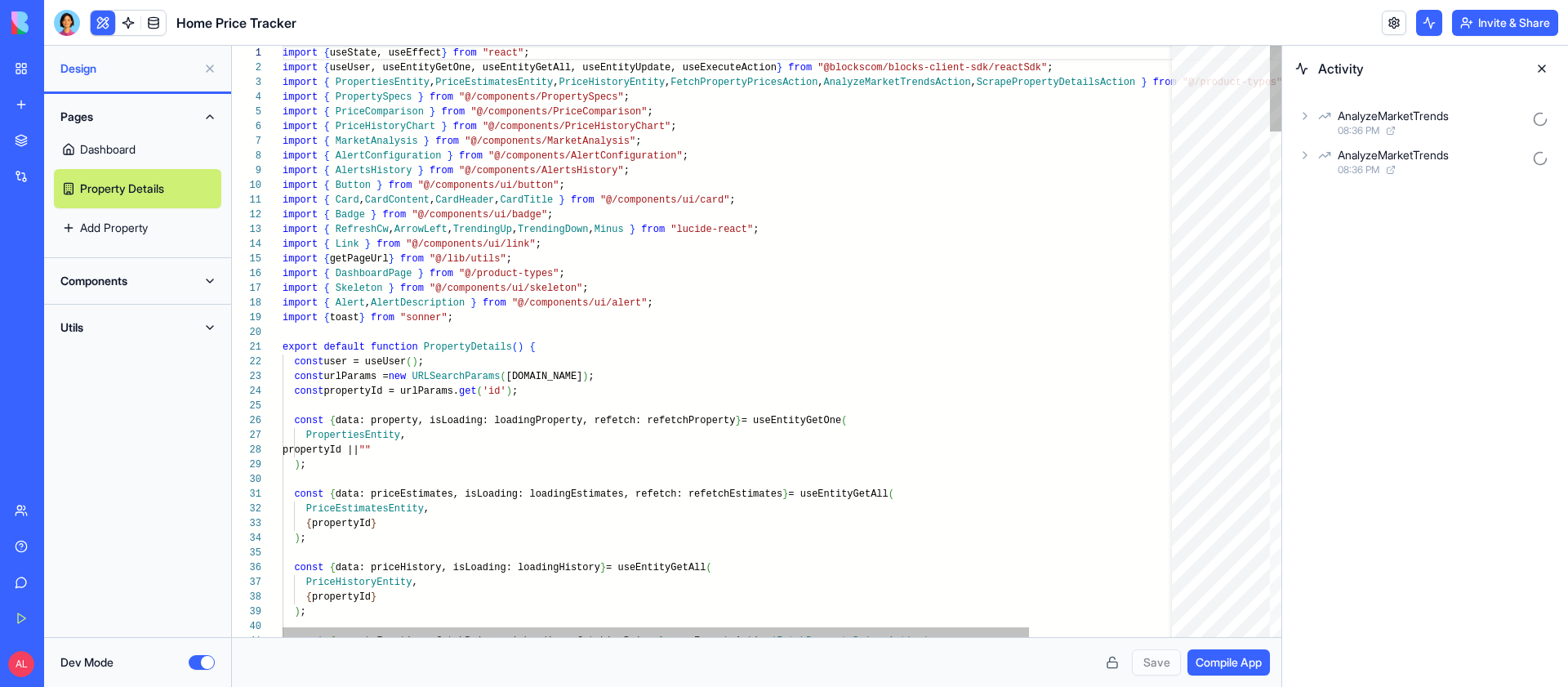
scroll to position [74, 0]
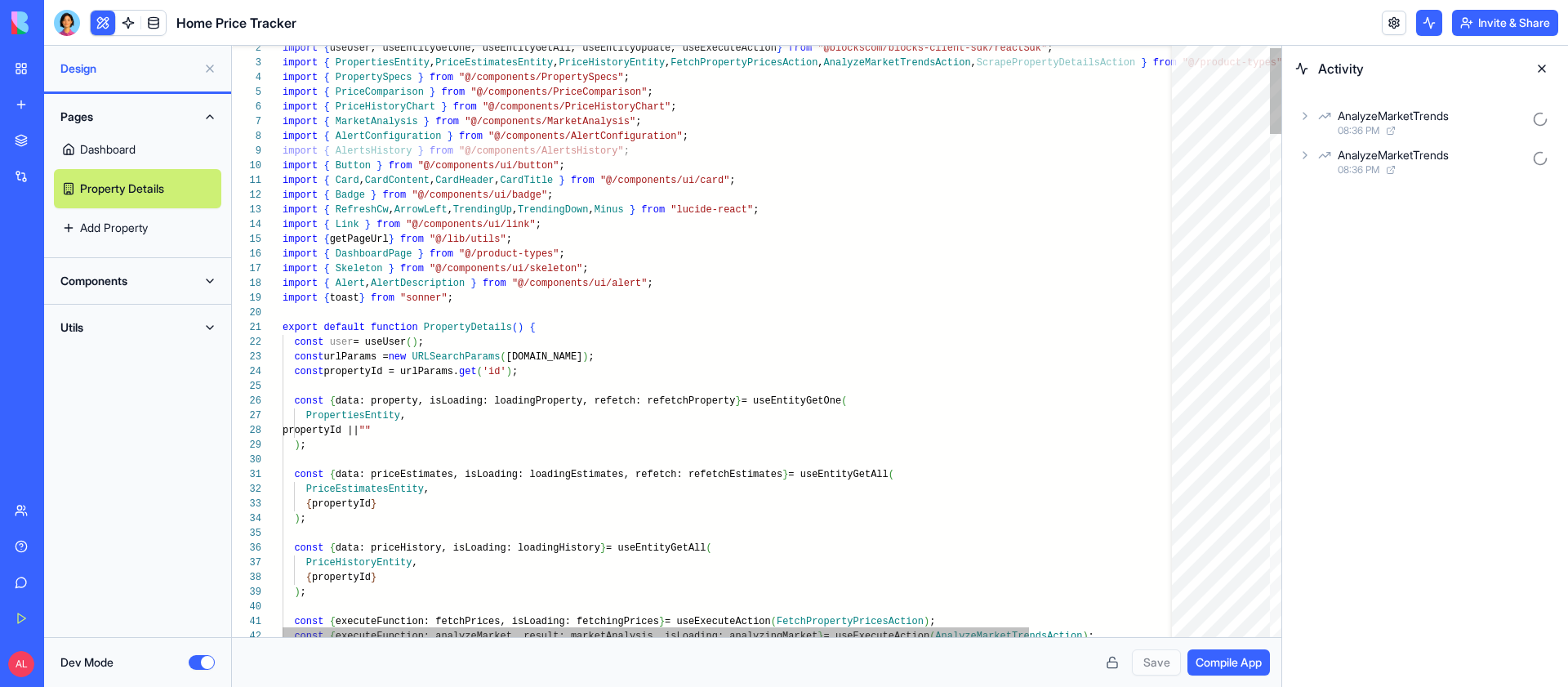
type button "on"
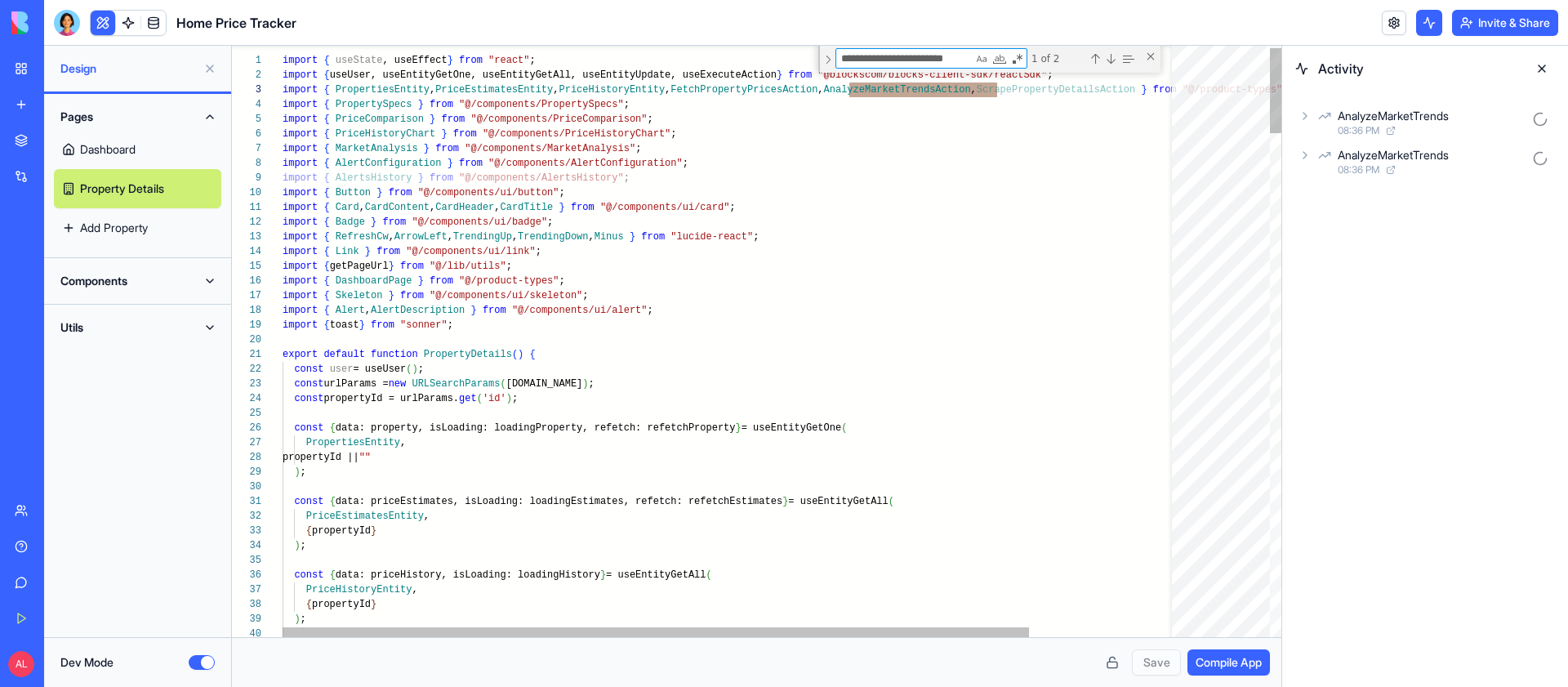
scroll to position [0, 5]
type textarea "**********"
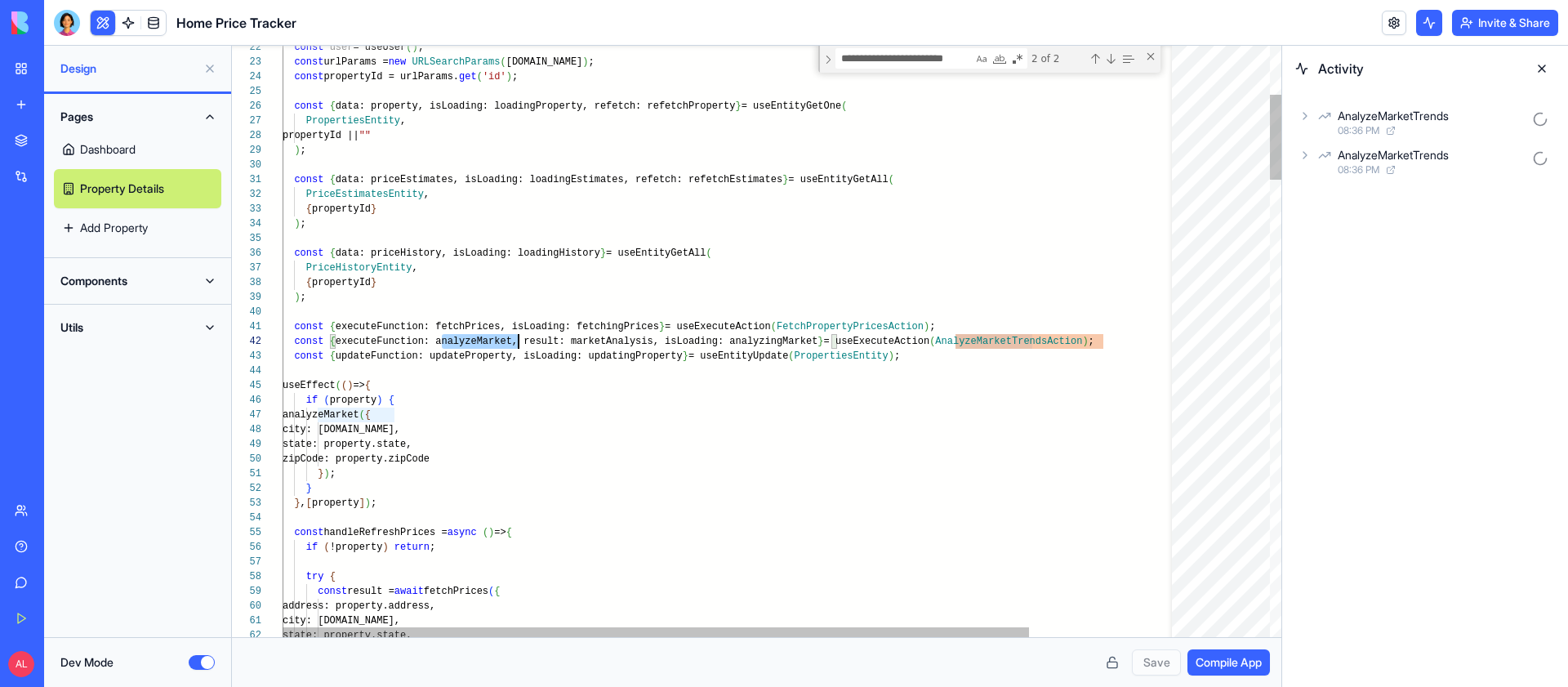
type textarea "**********"
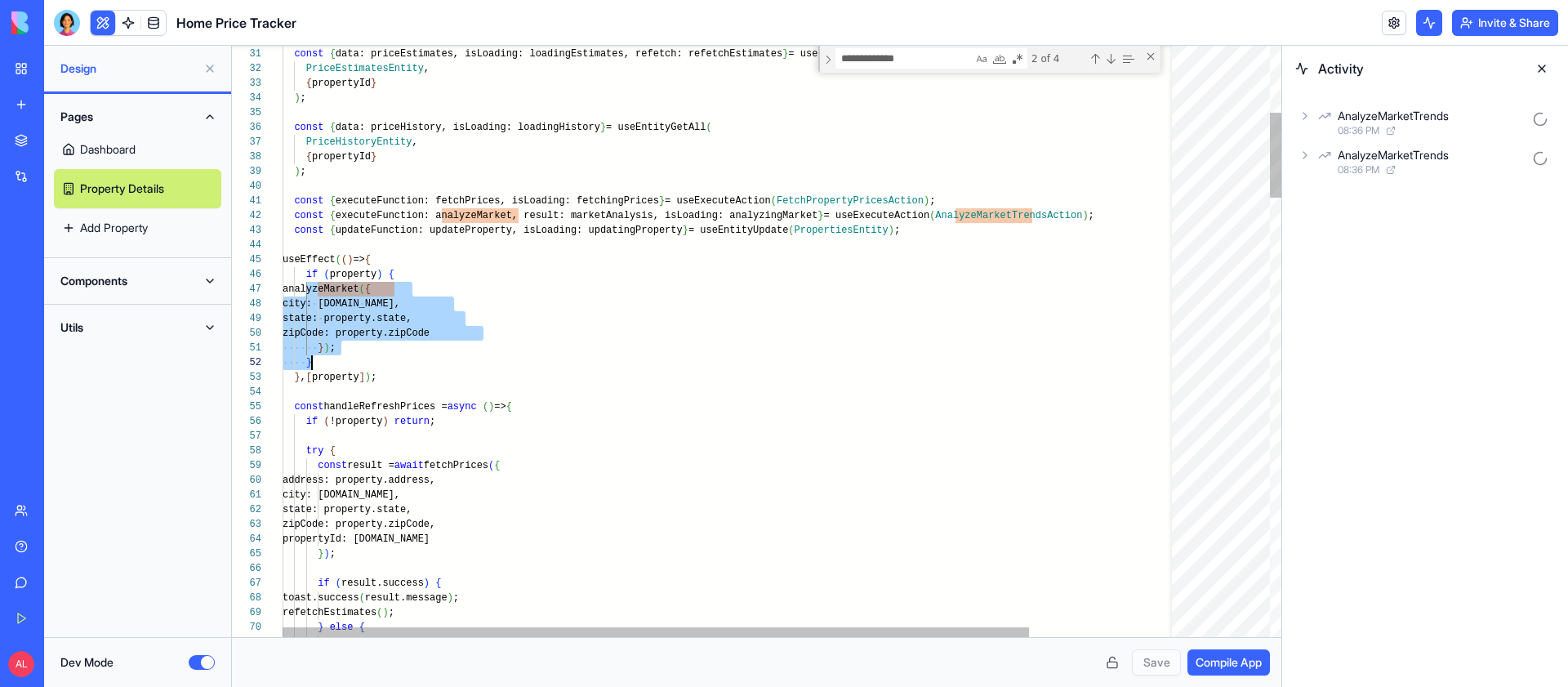
scroll to position [88, 30]
drag, startPoint x: 309, startPoint y: 295, endPoint x: 406, endPoint y: 362, distance: 117.9
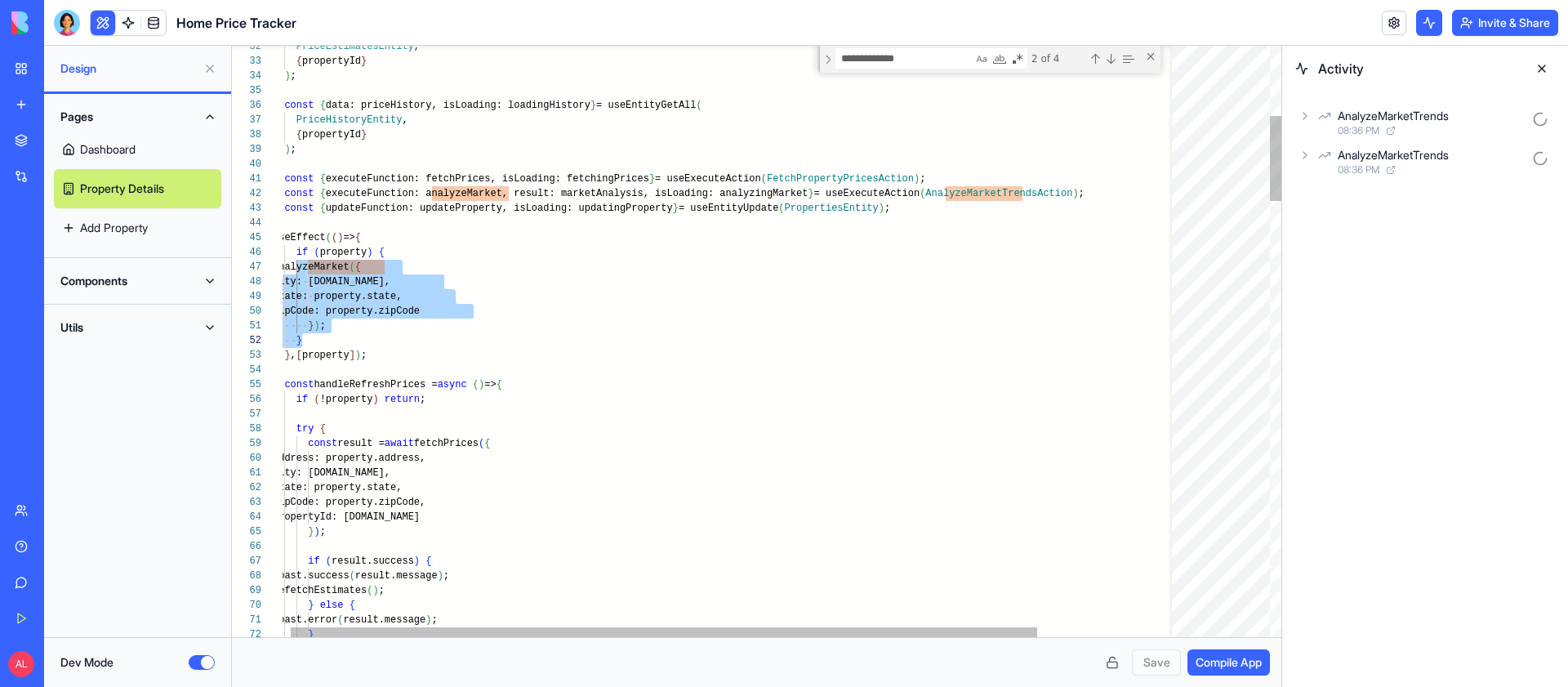
type textarea "**********"
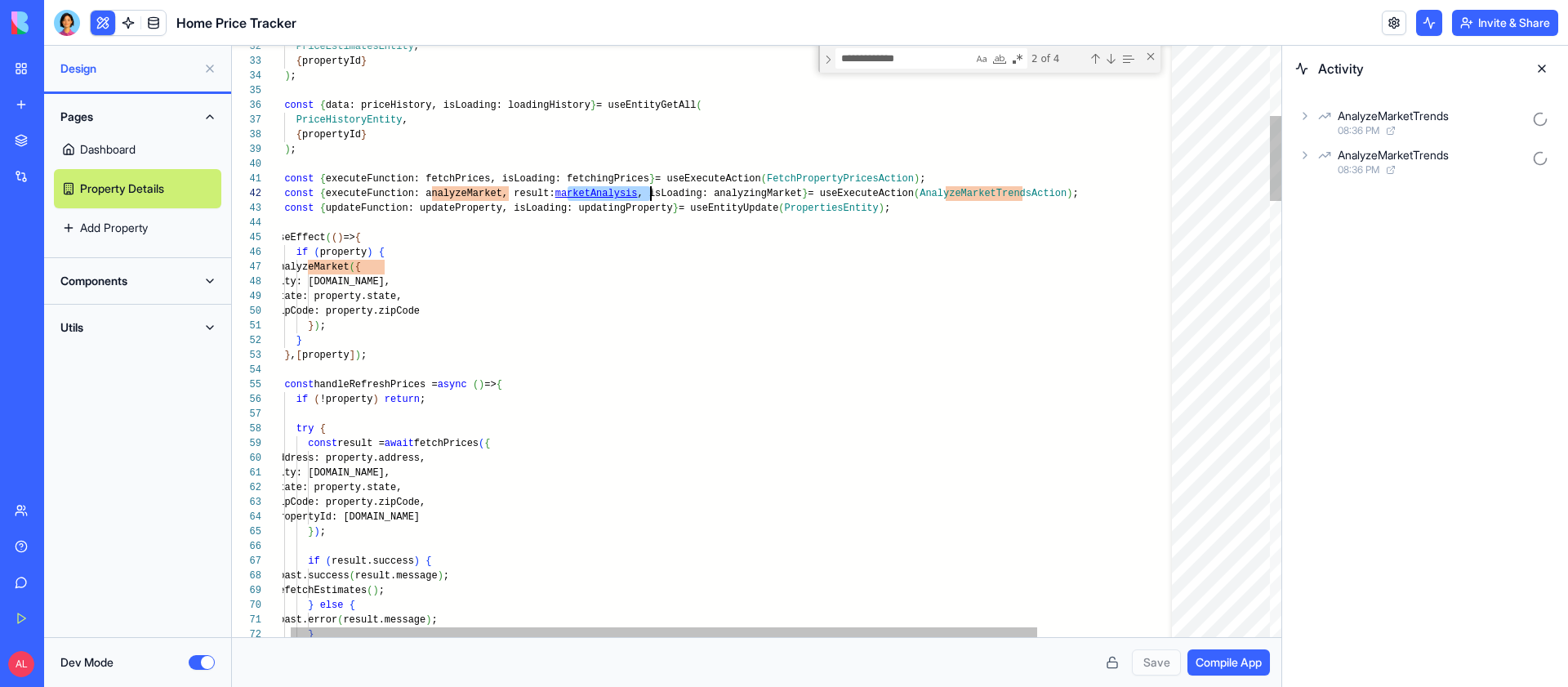
type textarea "**********"
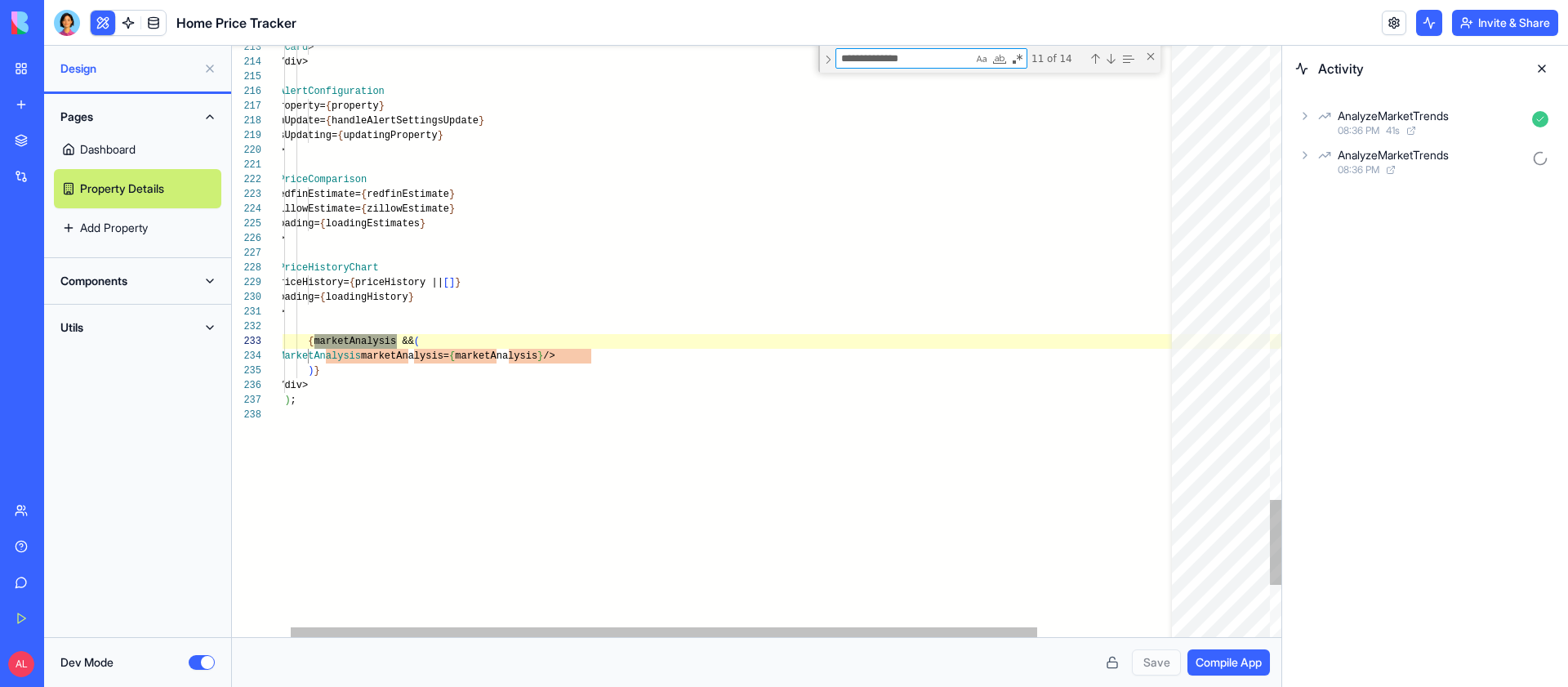
scroll to position [103, 136]
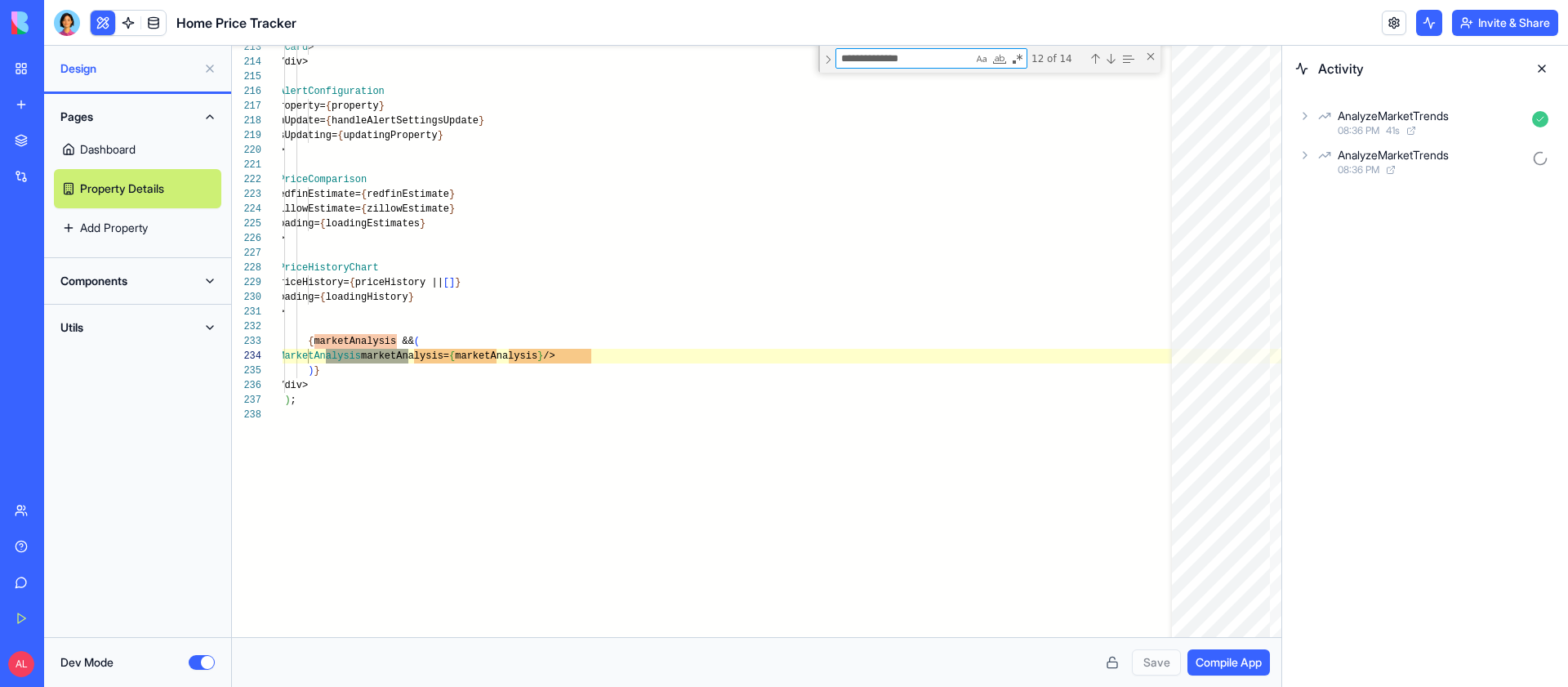
click at [205, 269] on button "Components" at bounding box center [138, 280] width 168 height 26
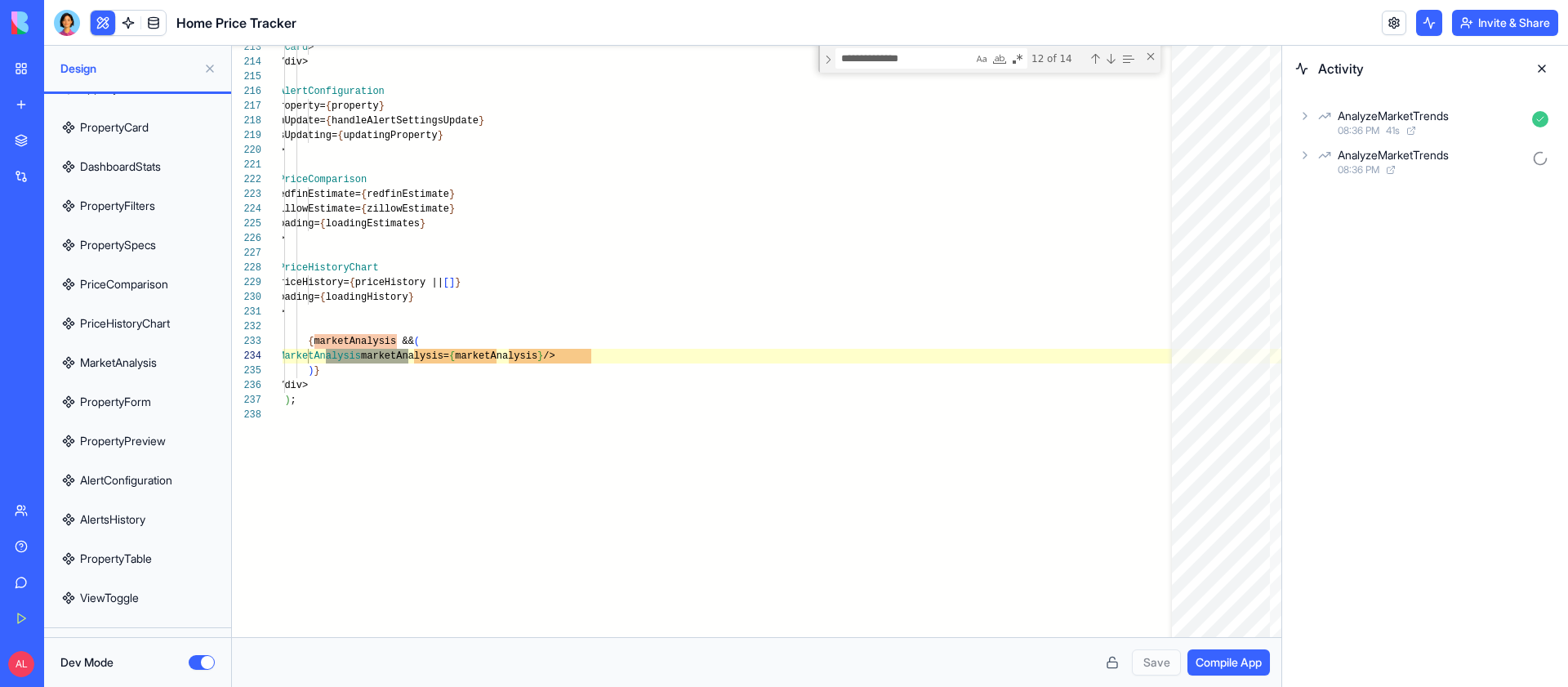
scroll to position [226, 0]
click at [148, 364] on link "MarketAnalysis" at bounding box center [138, 362] width 168 height 40
type textarea "**"
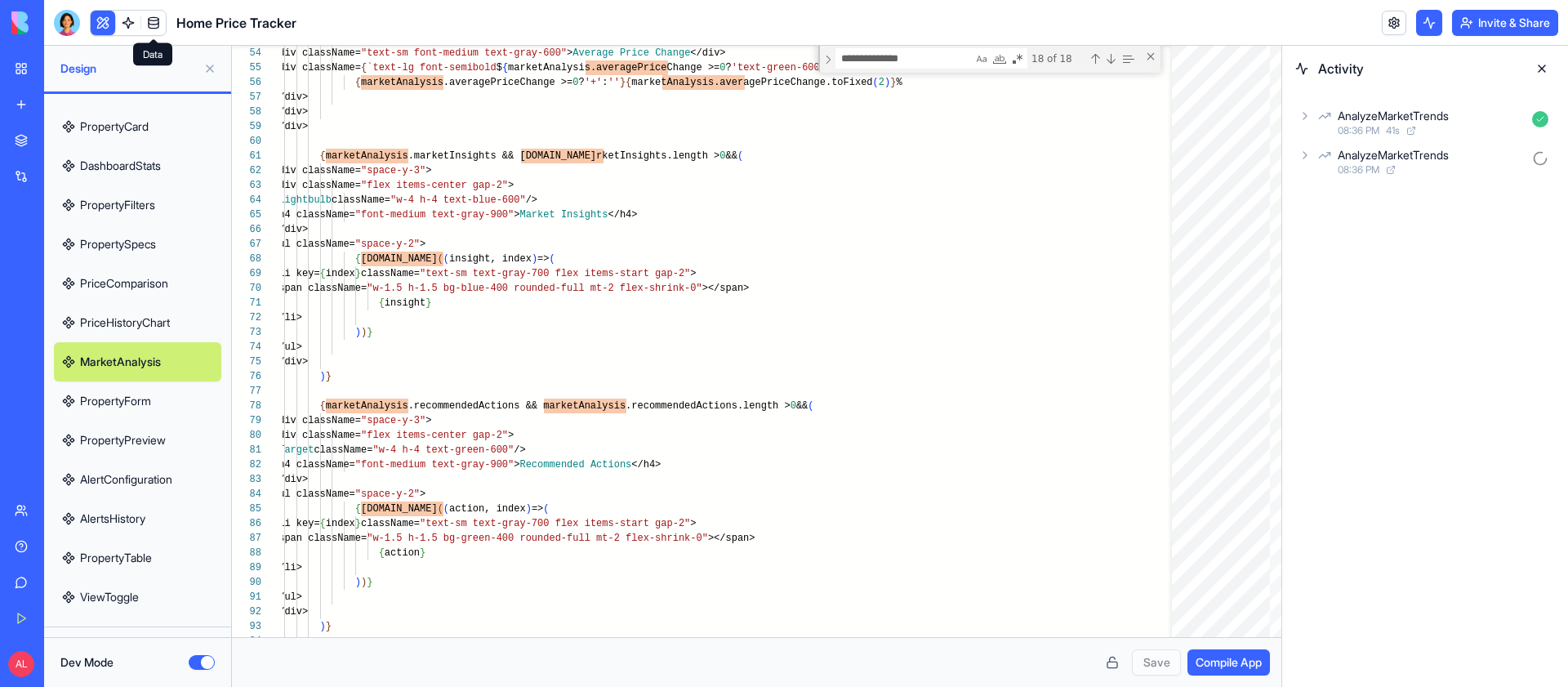
click at [145, 24] on link at bounding box center [153, 23] width 24 height 24
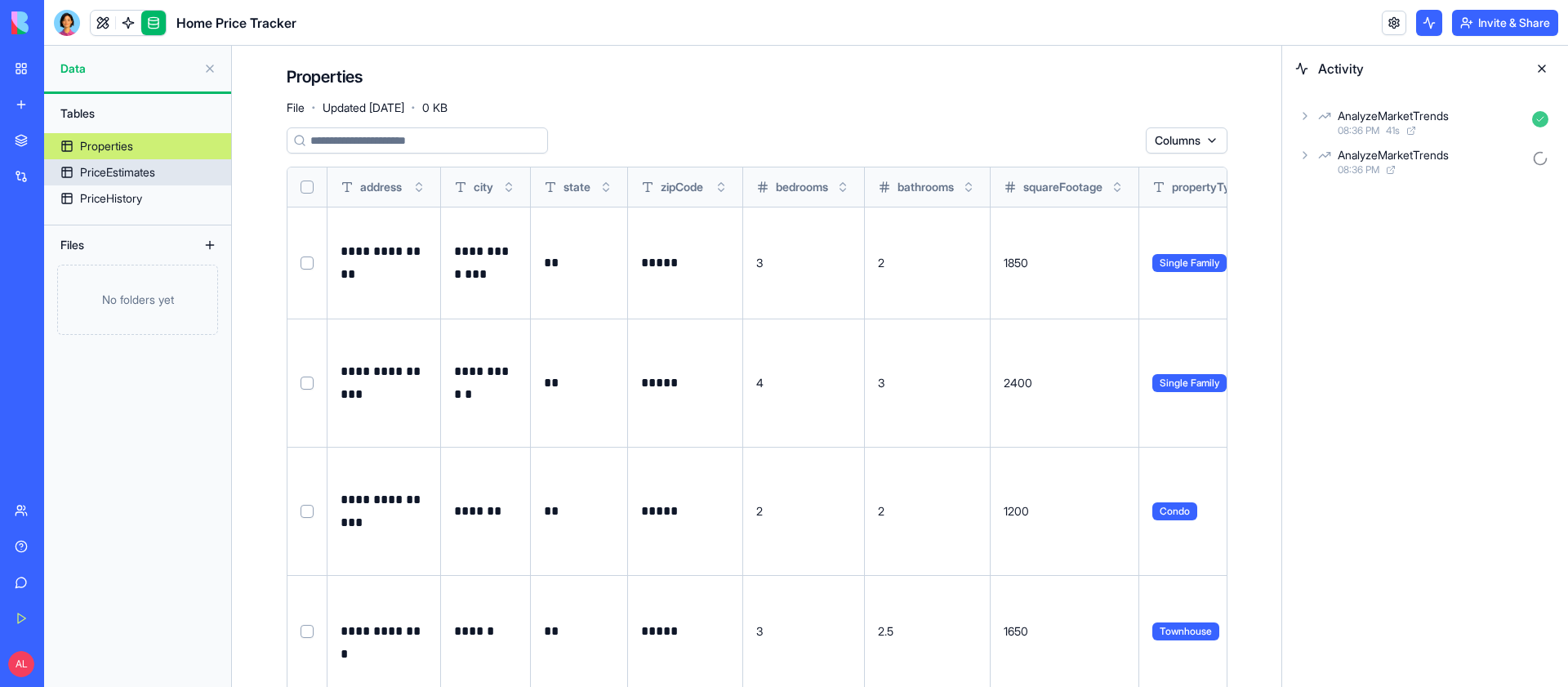
click at [178, 169] on link "PriceEstimates" at bounding box center [138, 172] width 187 height 26
click at [159, 197] on link "PriceHistory" at bounding box center [138, 198] width 187 height 26
